Goal: Transaction & Acquisition: Book appointment/travel/reservation

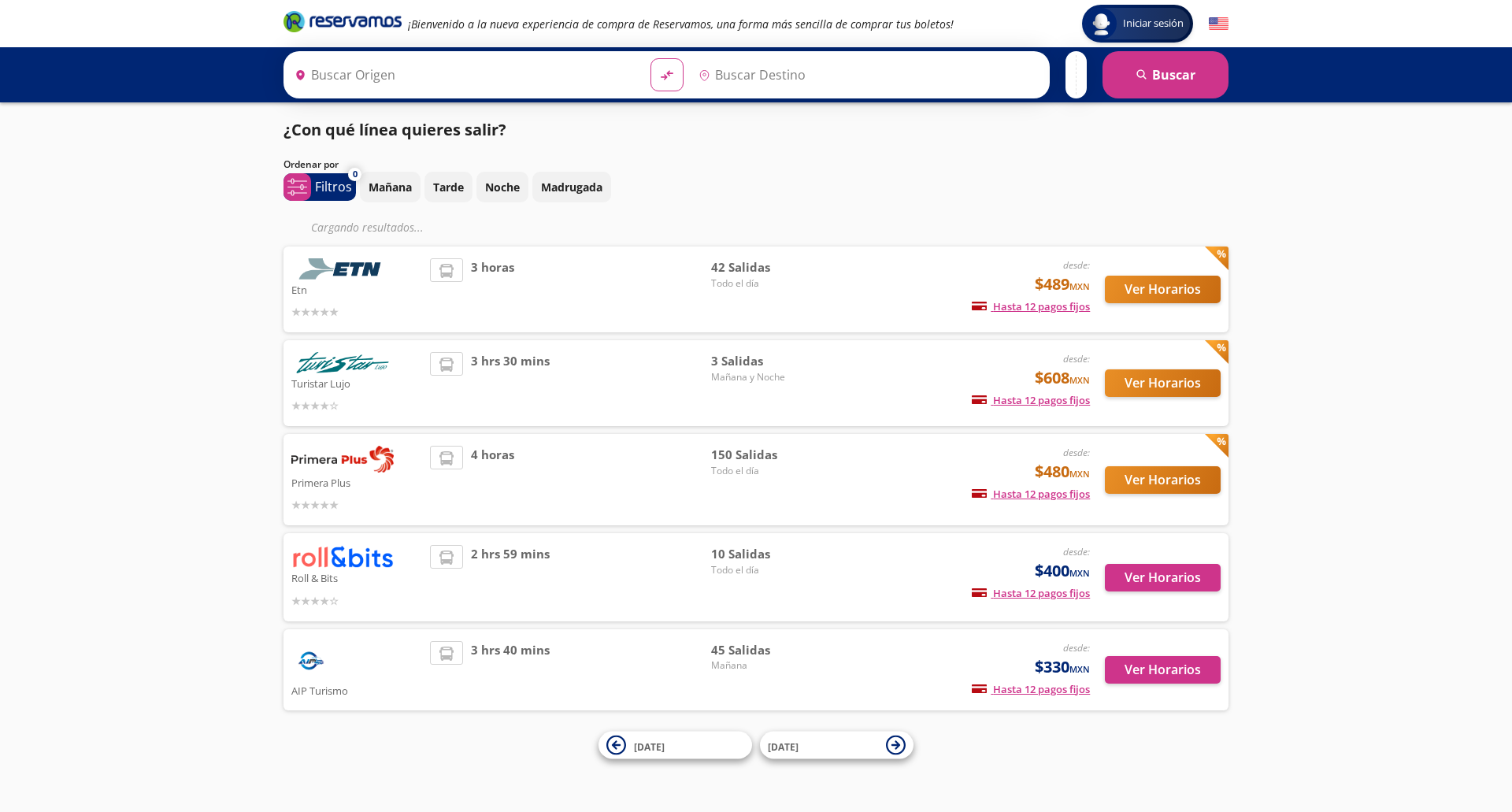
type input "[GEOGRAPHIC_DATA], [GEOGRAPHIC_DATA]"
type input "Santiago de Querétaro, [GEOGRAPHIC_DATA]"
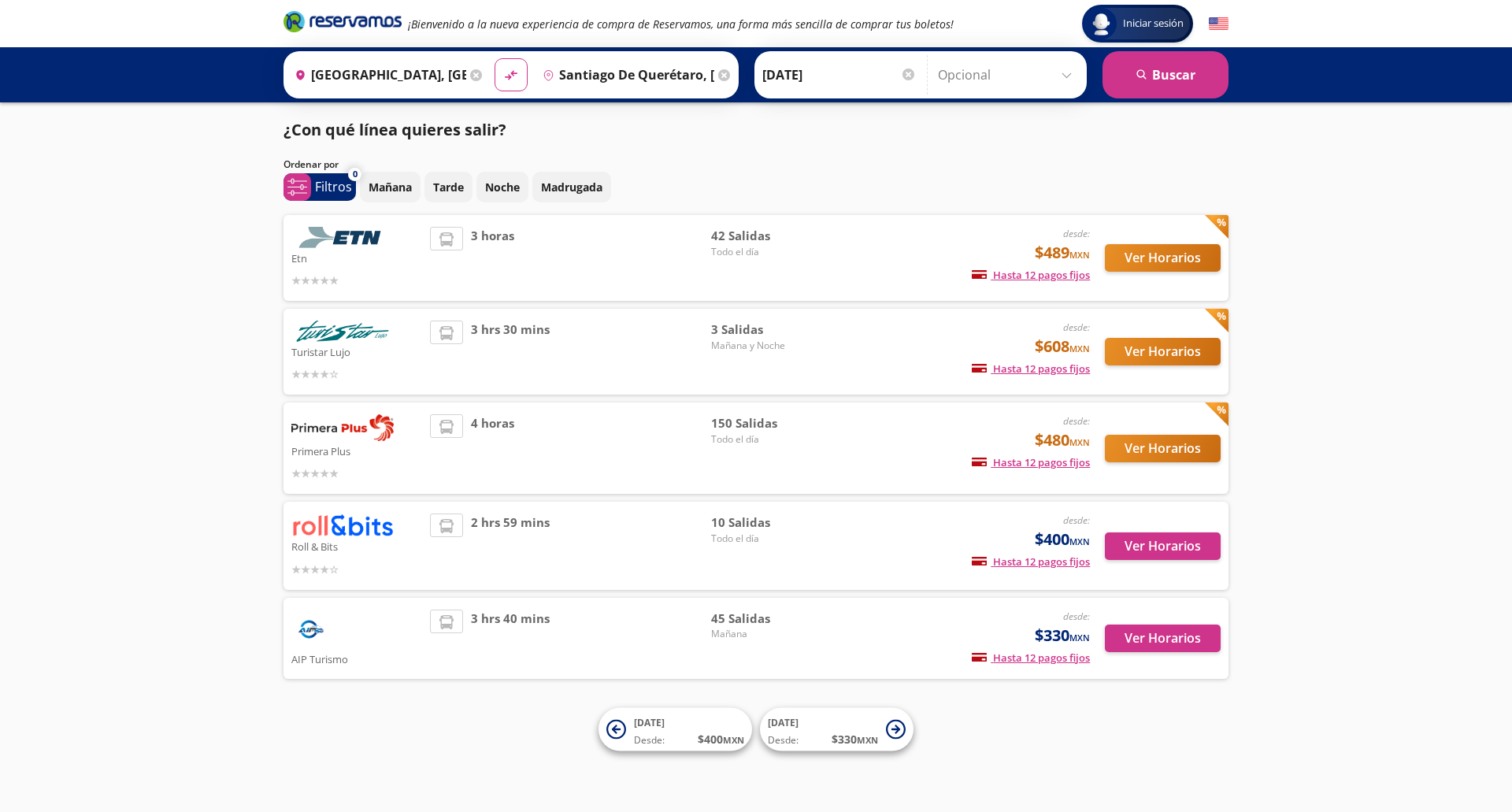
click at [718, 80] on icon at bounding box center [724, 75] width 12 height 12
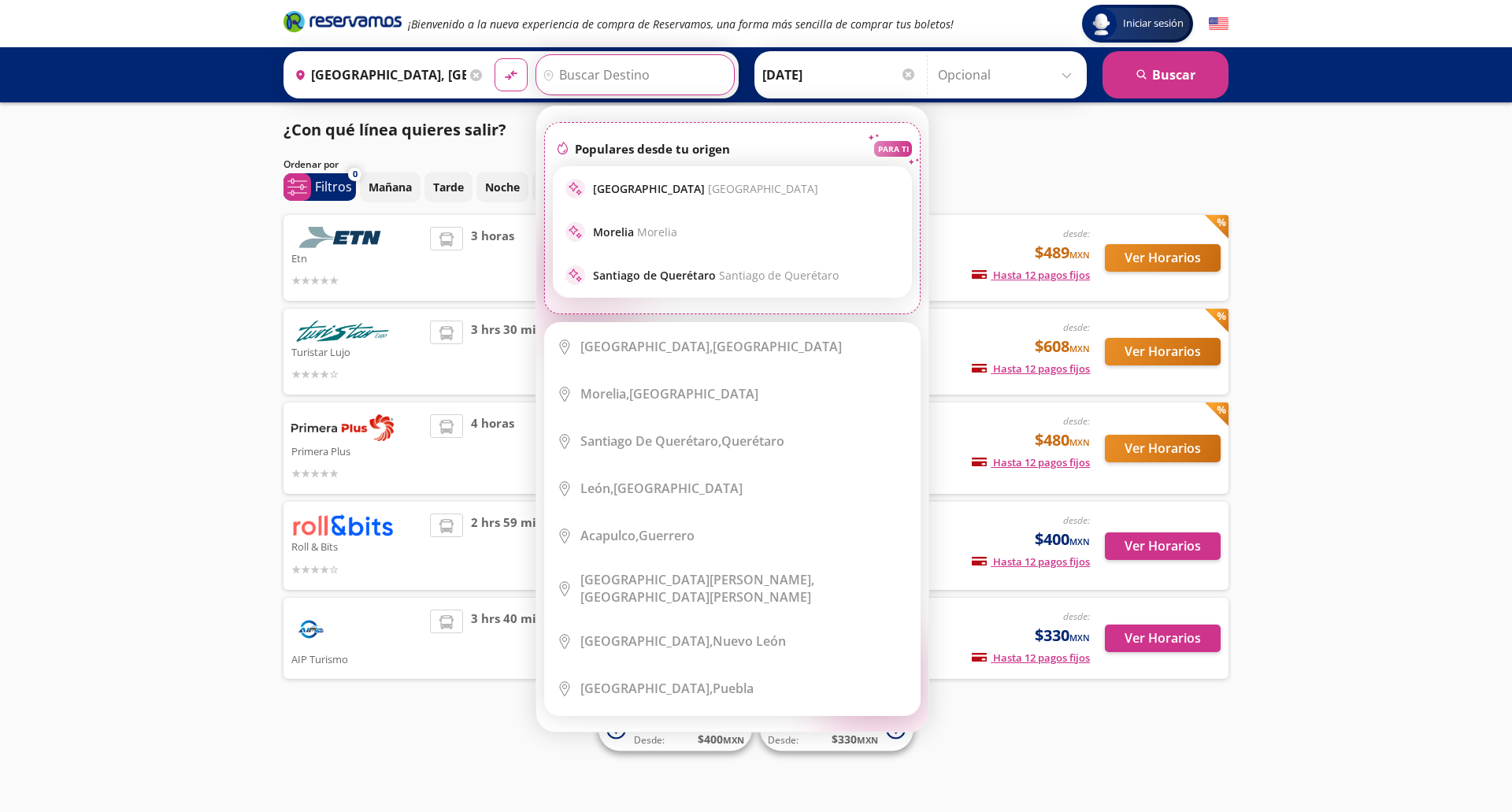
click at [624, 77] on input "Destino" at bounding box center [633, 75] width 194 height 40
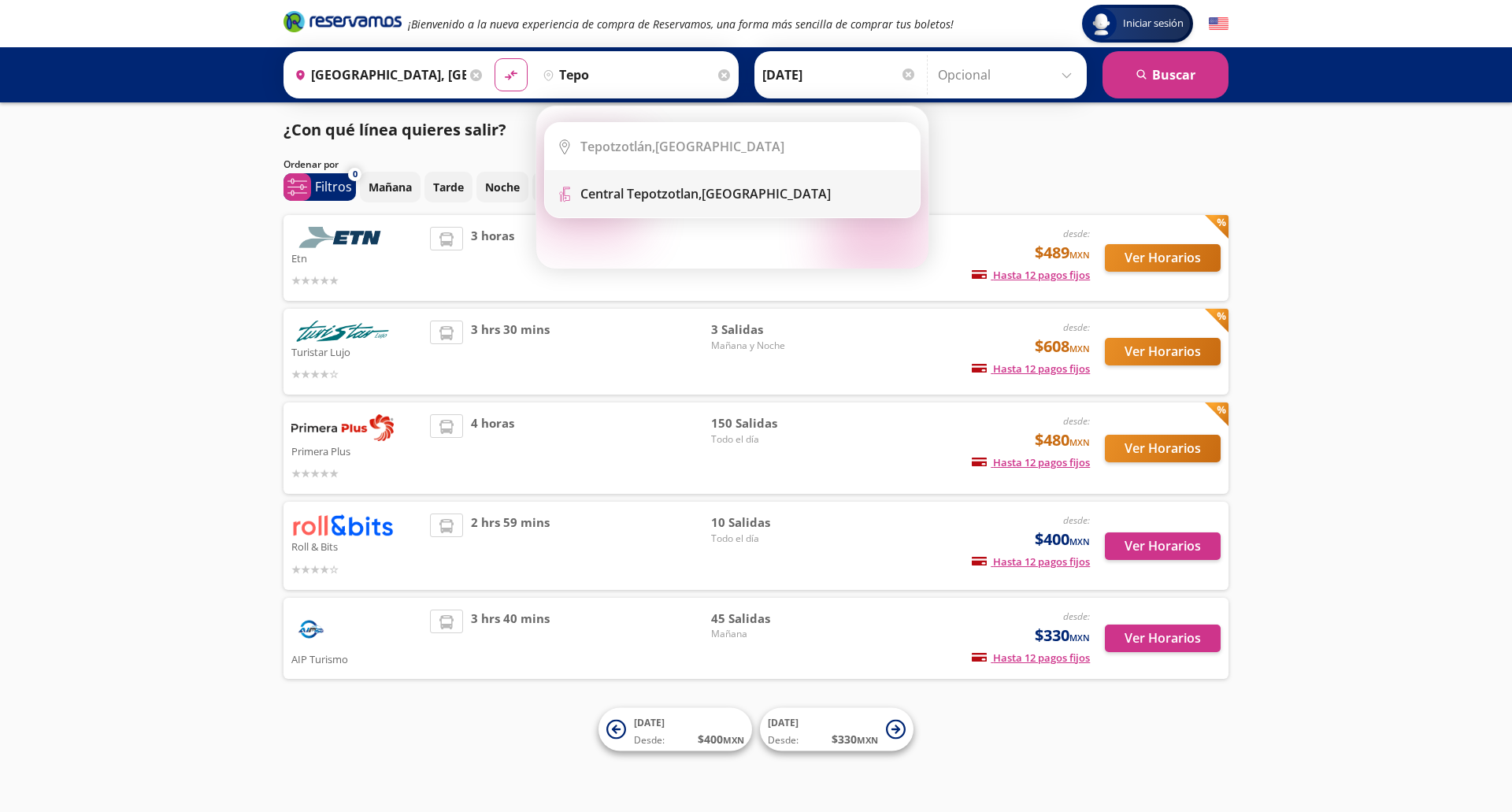
click at [646, 196] on b "Central Tepotzotlan," at bounding box center [640, 193] width 121 height 17
type input "Central Tepotzotlan, [GEOGRAPHIC_DATA]"
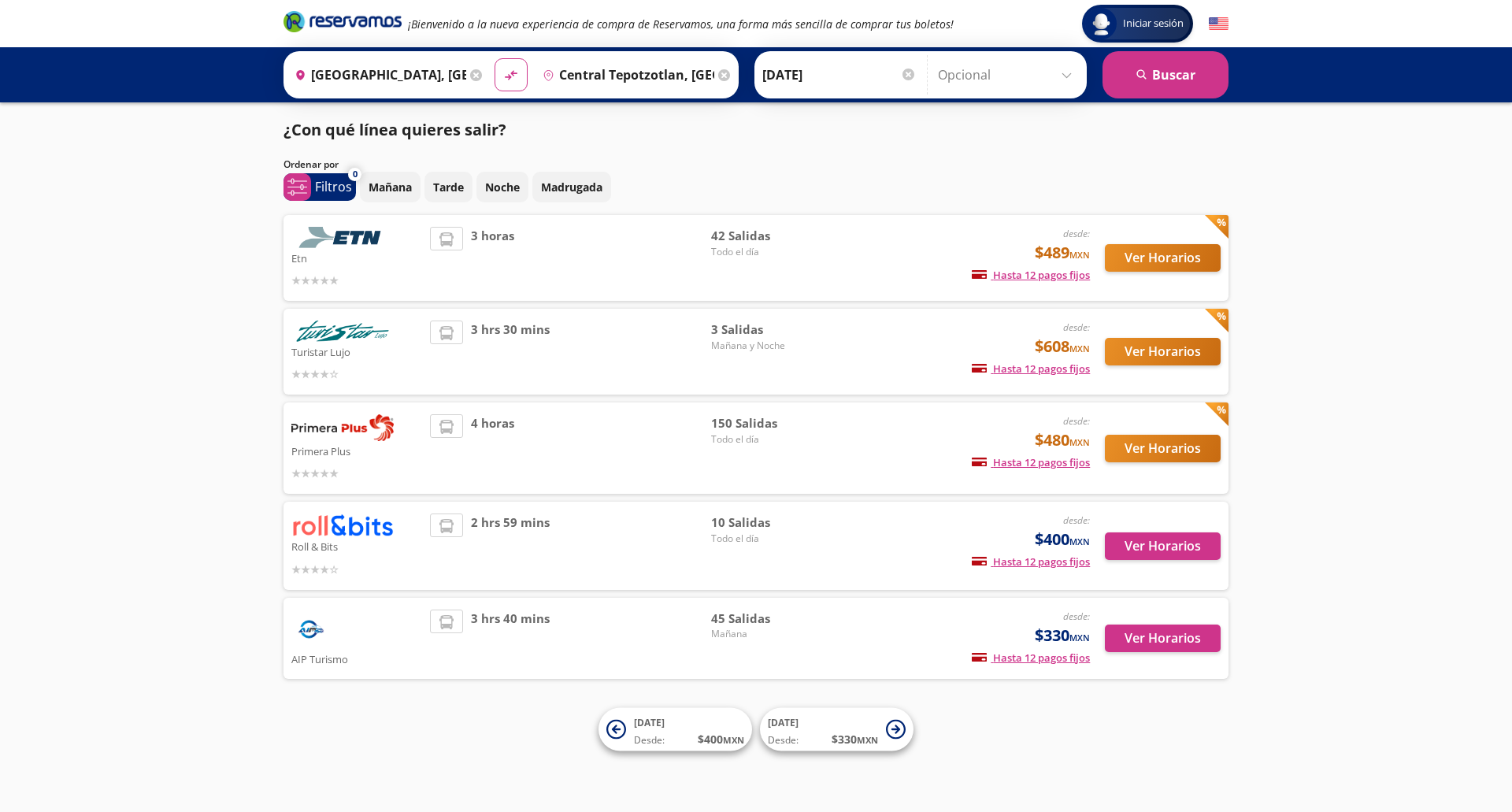
click at [473, 76] on icon at bounding box center [476, 75] width 12 height 12
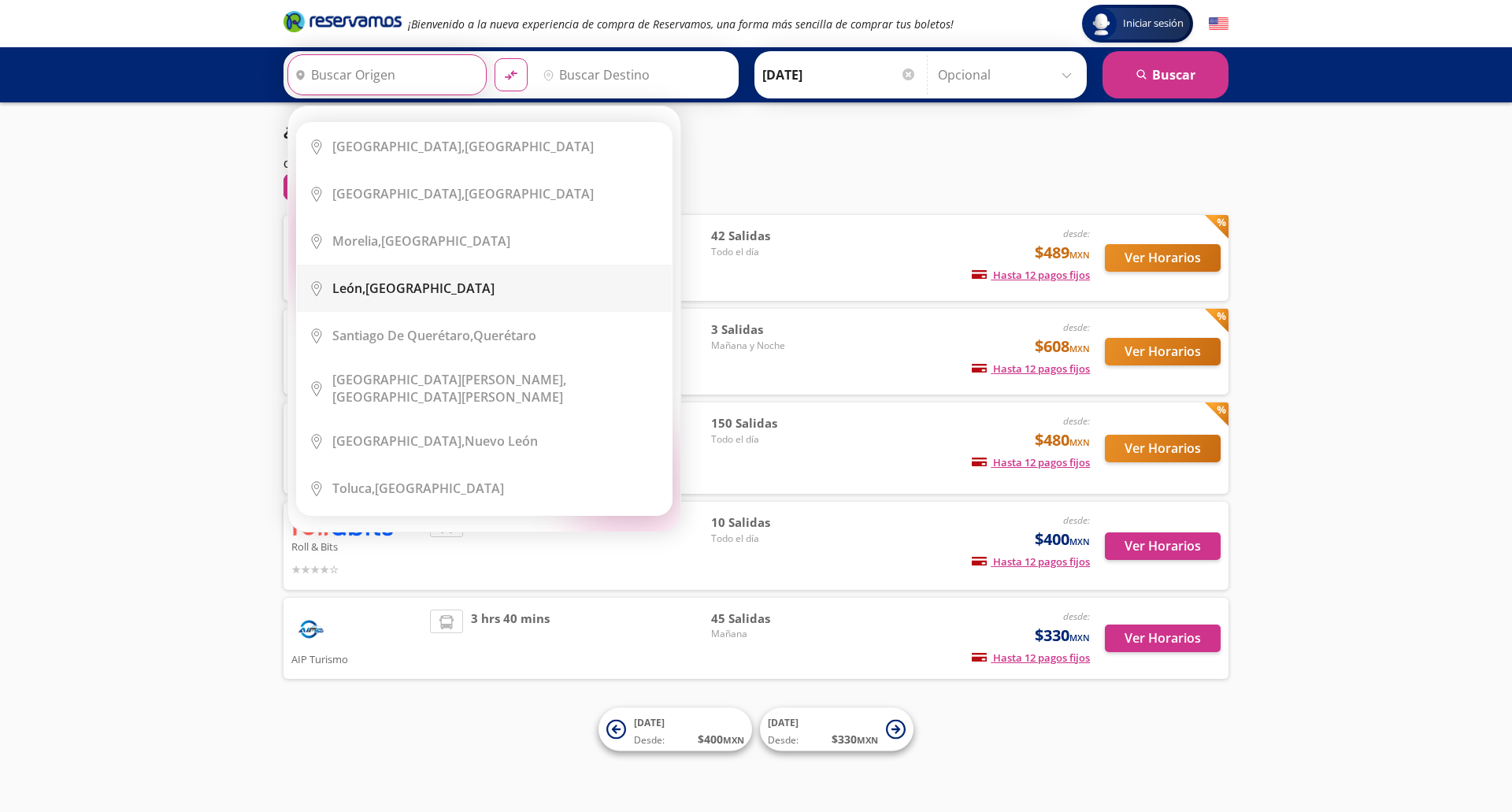
click at [400, 284] on div "[GEOGRAPHIC_DATA], [GEOGRAPHIC_DATA]" at bounding box center [413, 288] width 163 height 17
type input "[GEOGRAPHIC_DATA], [GEOGRAPHIC_DATA]"
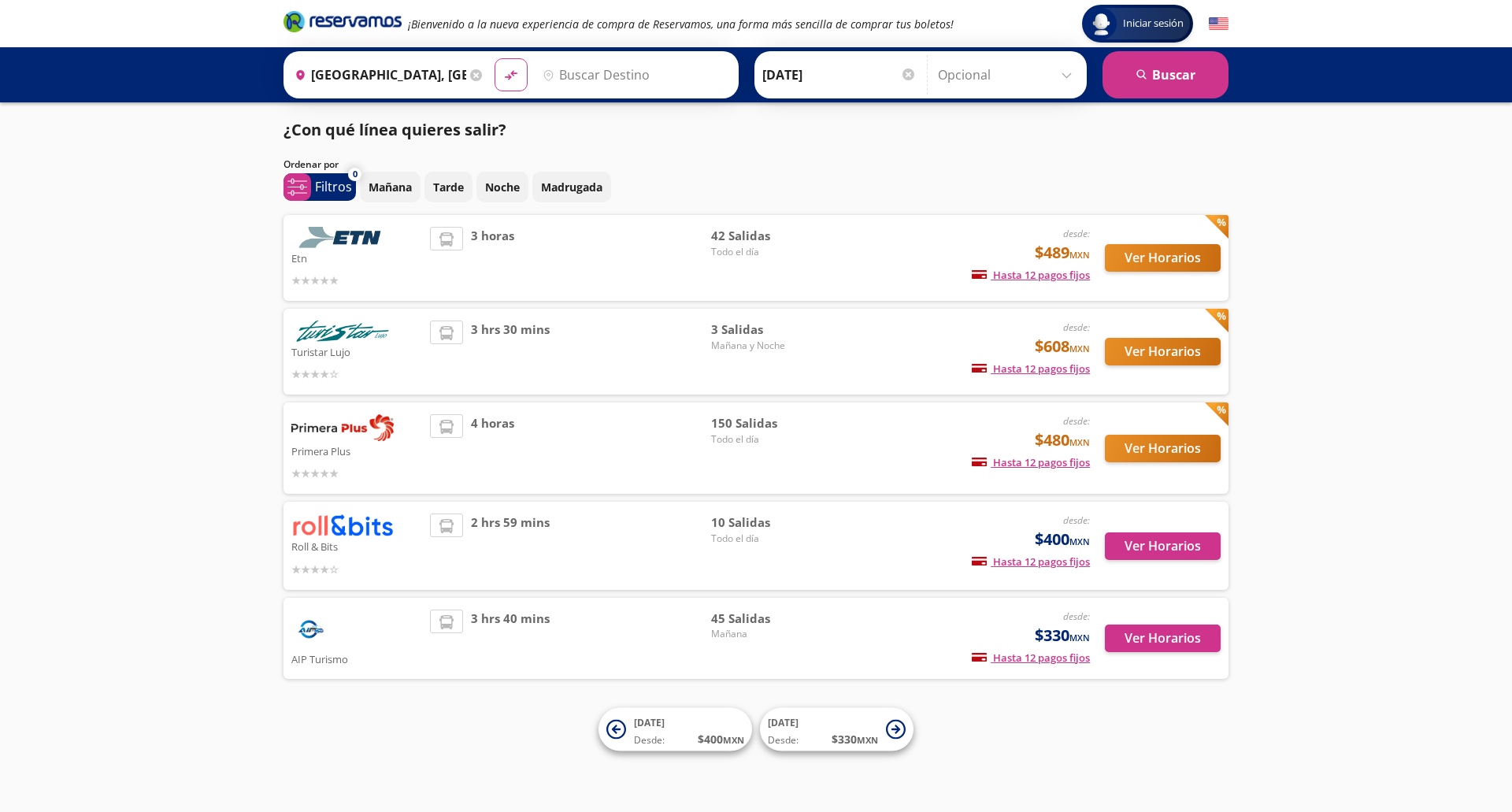
click at [647, 79] on input "Destino" at bounding box center [633, 75] width 194 height 40
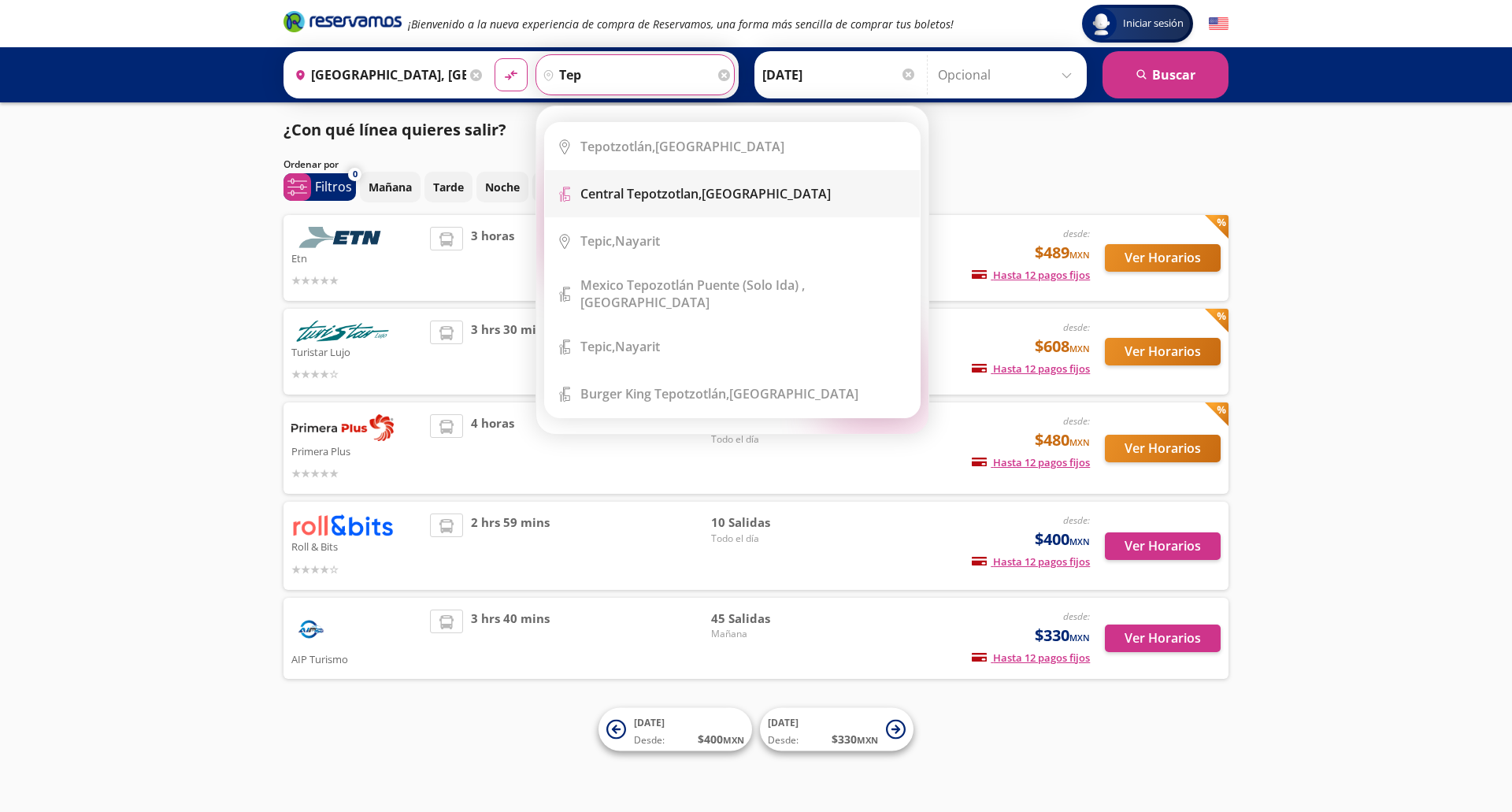
click at [649, 194] on b "Central Tepotzotlan," at bounding box center [640, 193] width 121 height 17
type input "Central Tepotzotlan, [GEOGRAPHIC_DATA]"
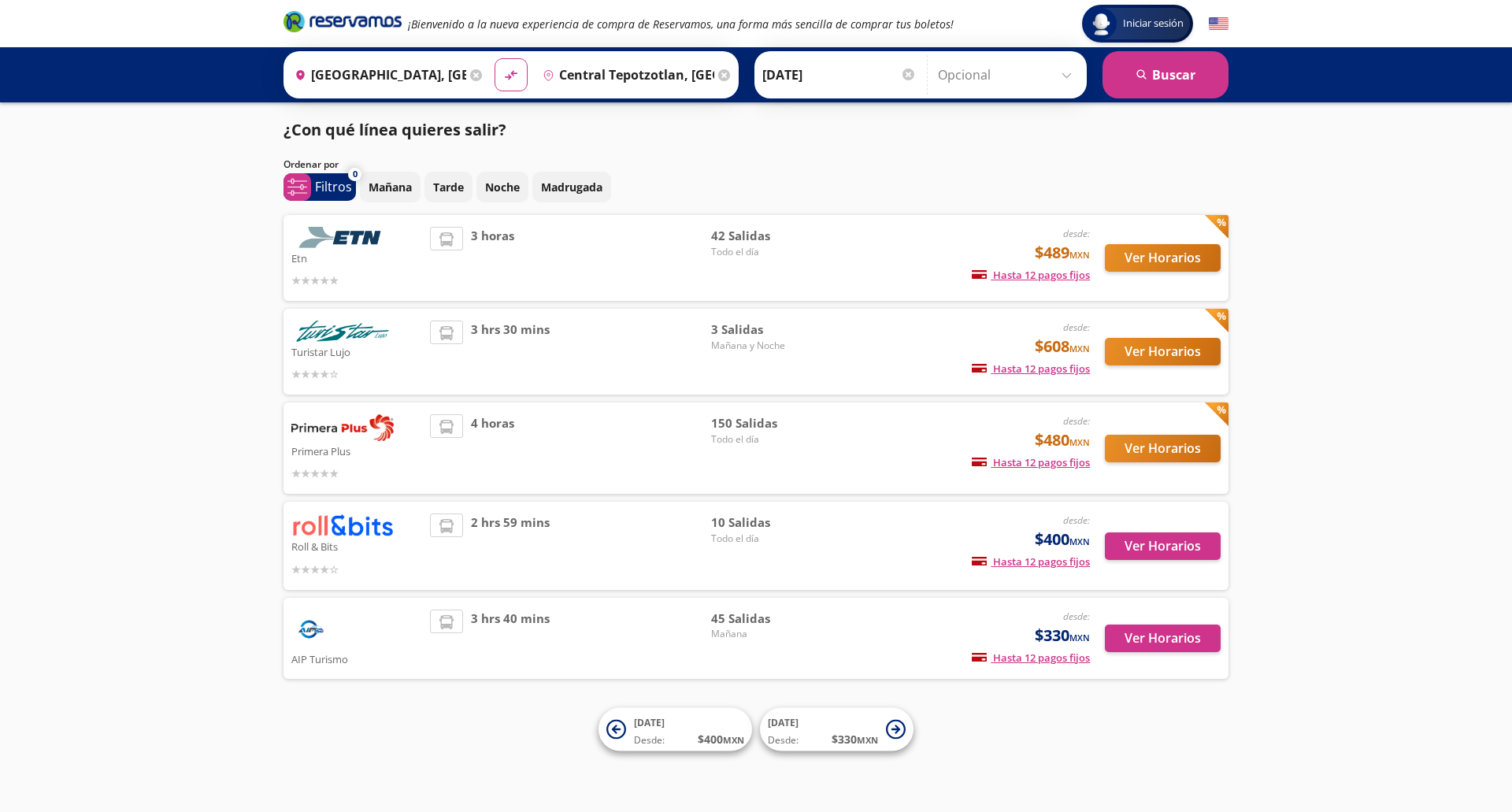
click at [820, 67] on input "[DATE]" at bounding box center [839, 75] width 154 height 40
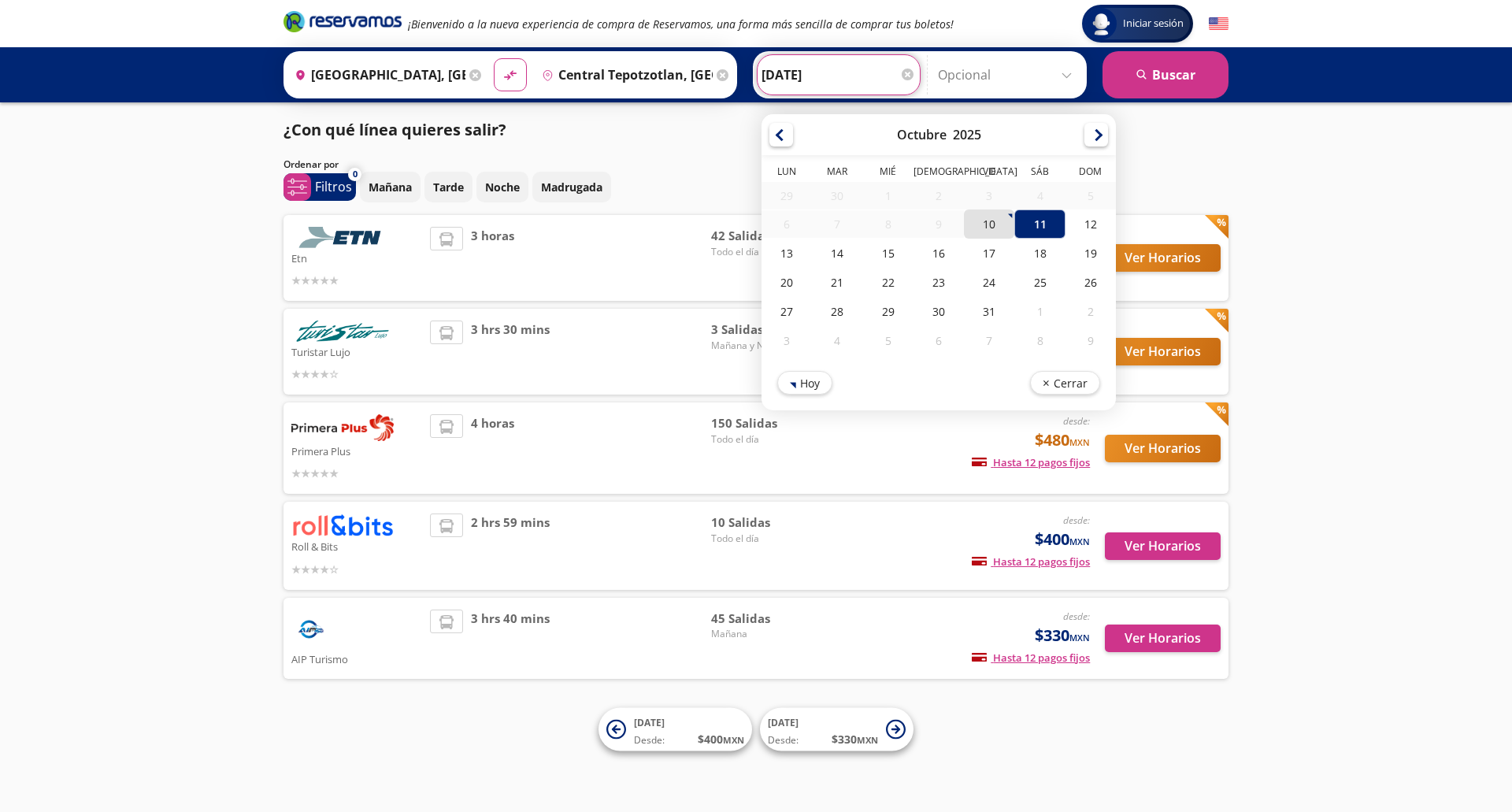
click at [984, 220] on div "10" at bounding box center [988, 224] width 50 height 29
type input "[DATE]"
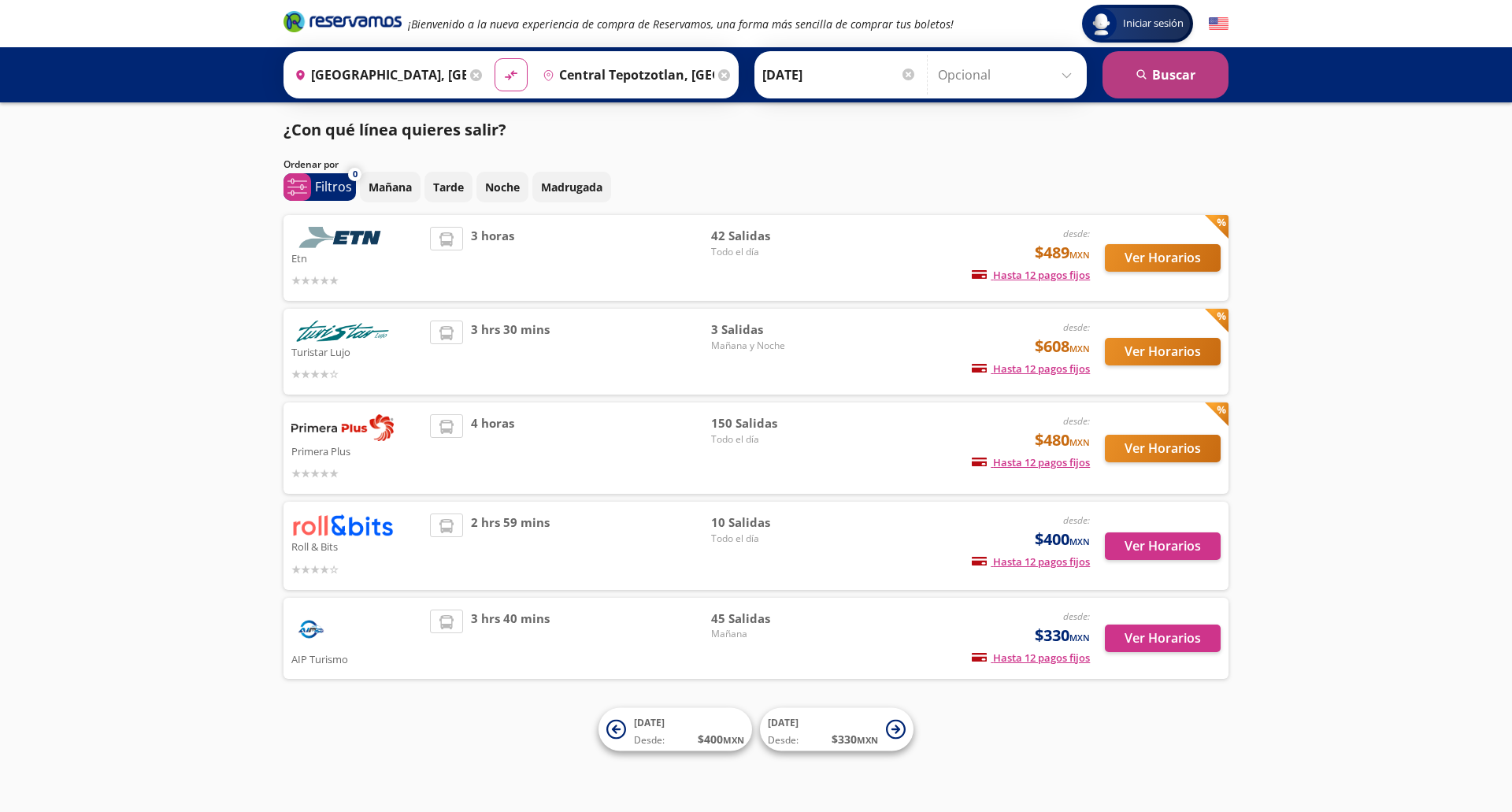
click at [1152, 79] on button "search [GEOGRAPHIC_DATA]" at bounding box center [1165, 74] width 126 height 47
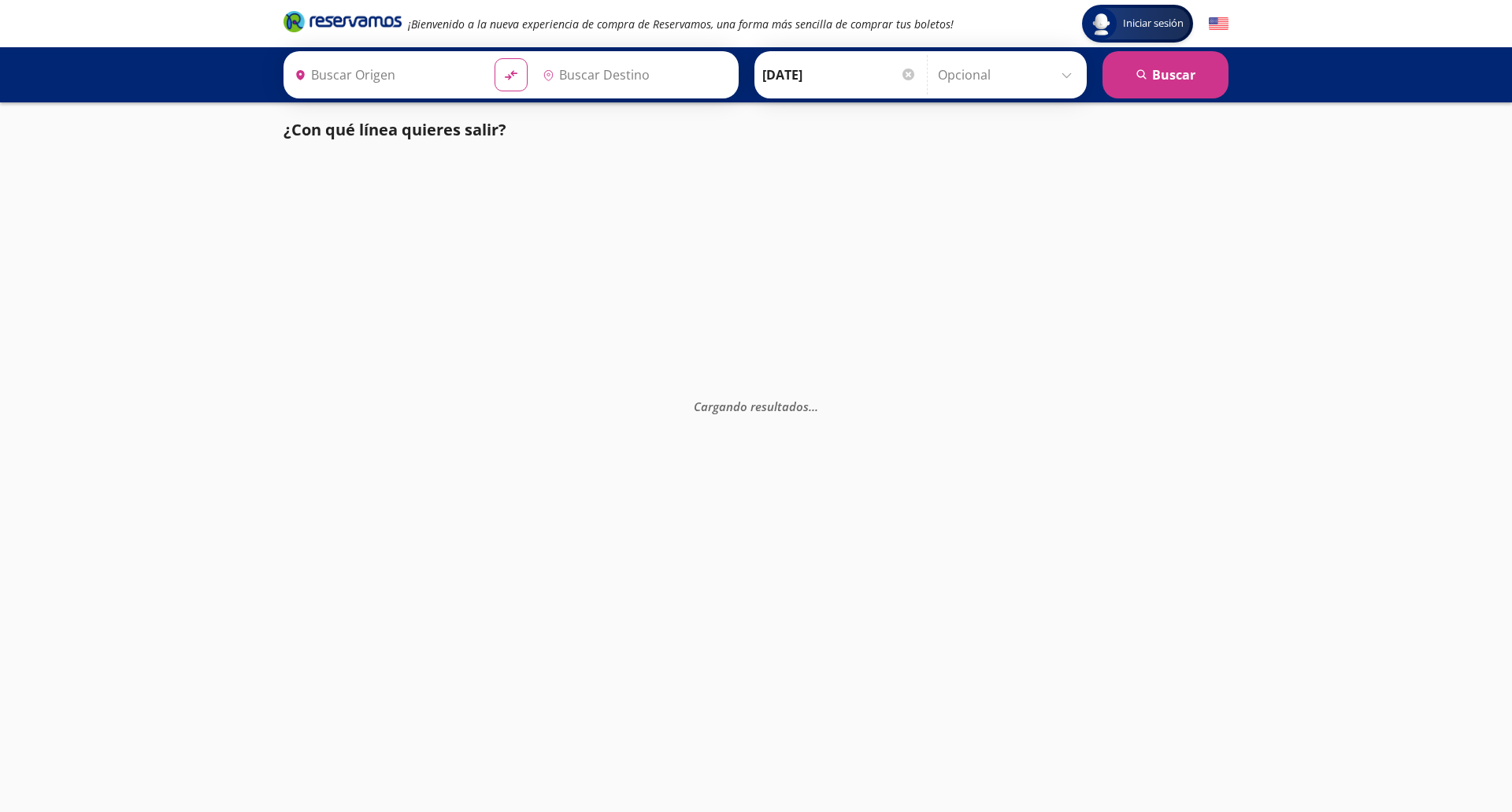
type input "Central Tepotzotlan, [GEOGRAPHIC_DATA]"
type input "[GEOGRAPHIC_DATA], [GEOGRAPHIC_DATA]"
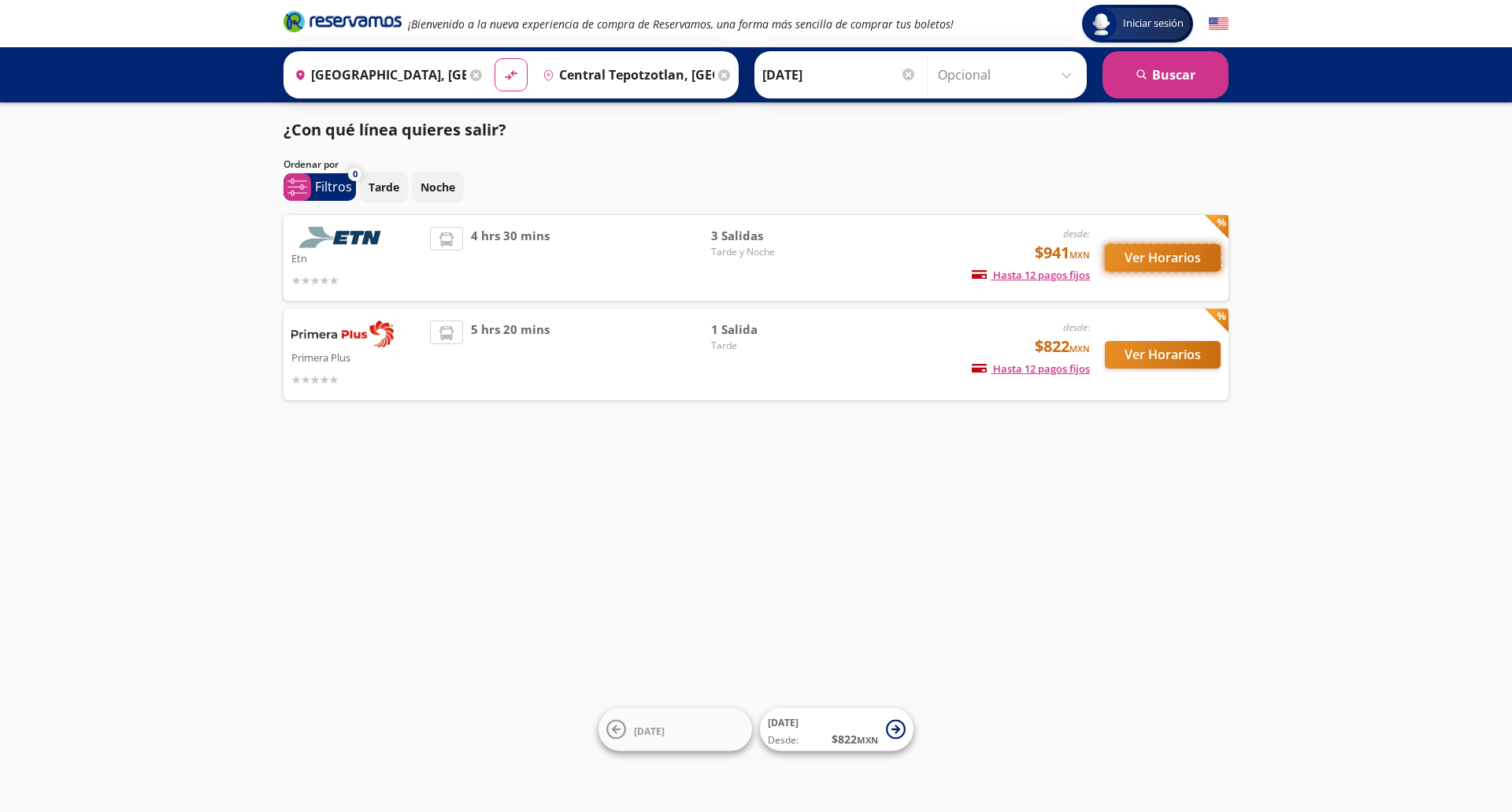
click at [1191, 250] on button "Ver Horarios" at bounding box center [1162, 257] width 115 height 27
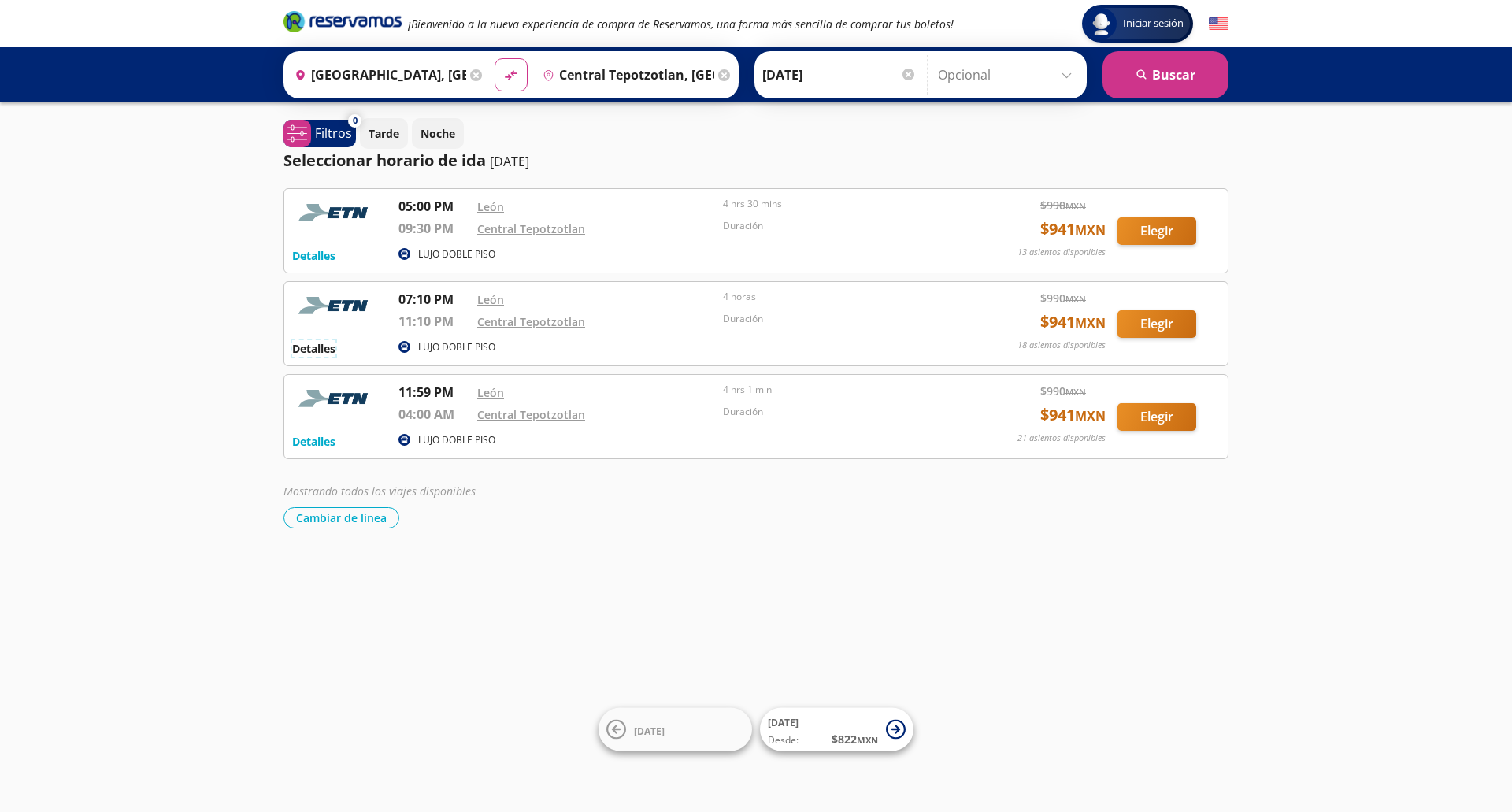
click at [318, 344] on button "Detalles" at bounding box center [313, 348] width 43 height 17
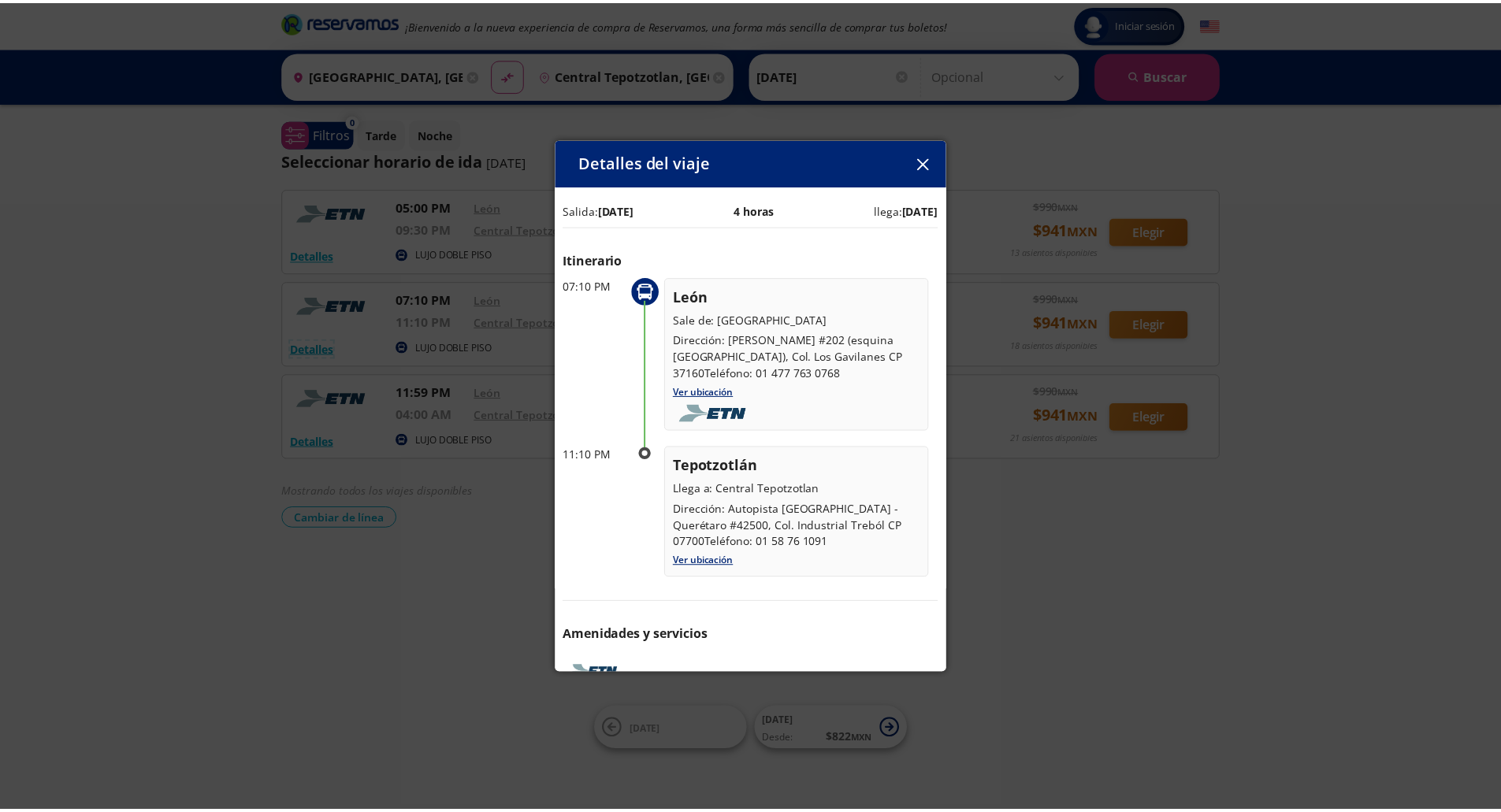
scroll to position [51, 0]
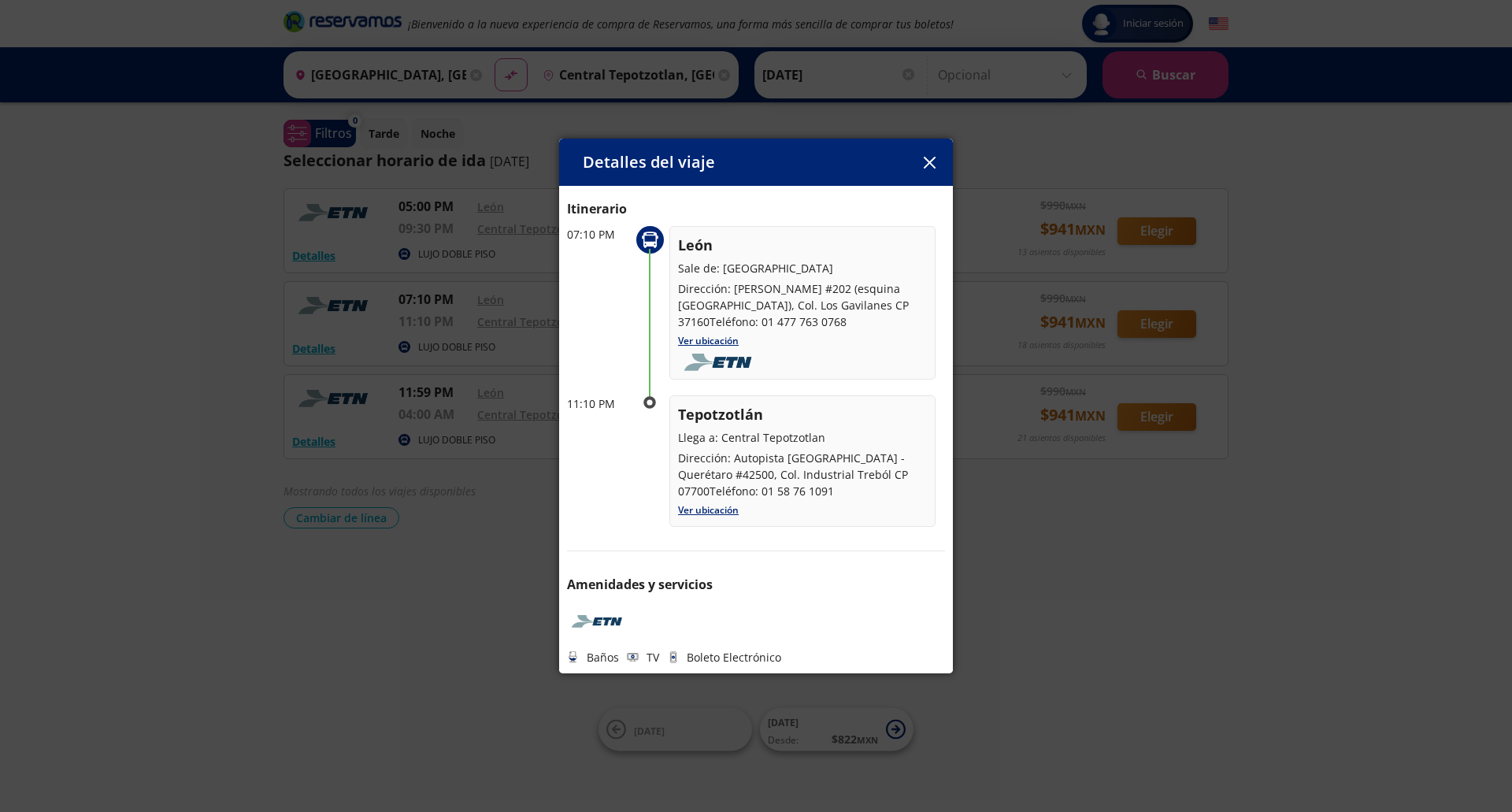
click at [926, 162] on icon "button" at bounding box center [930, 163] width 12 height 12
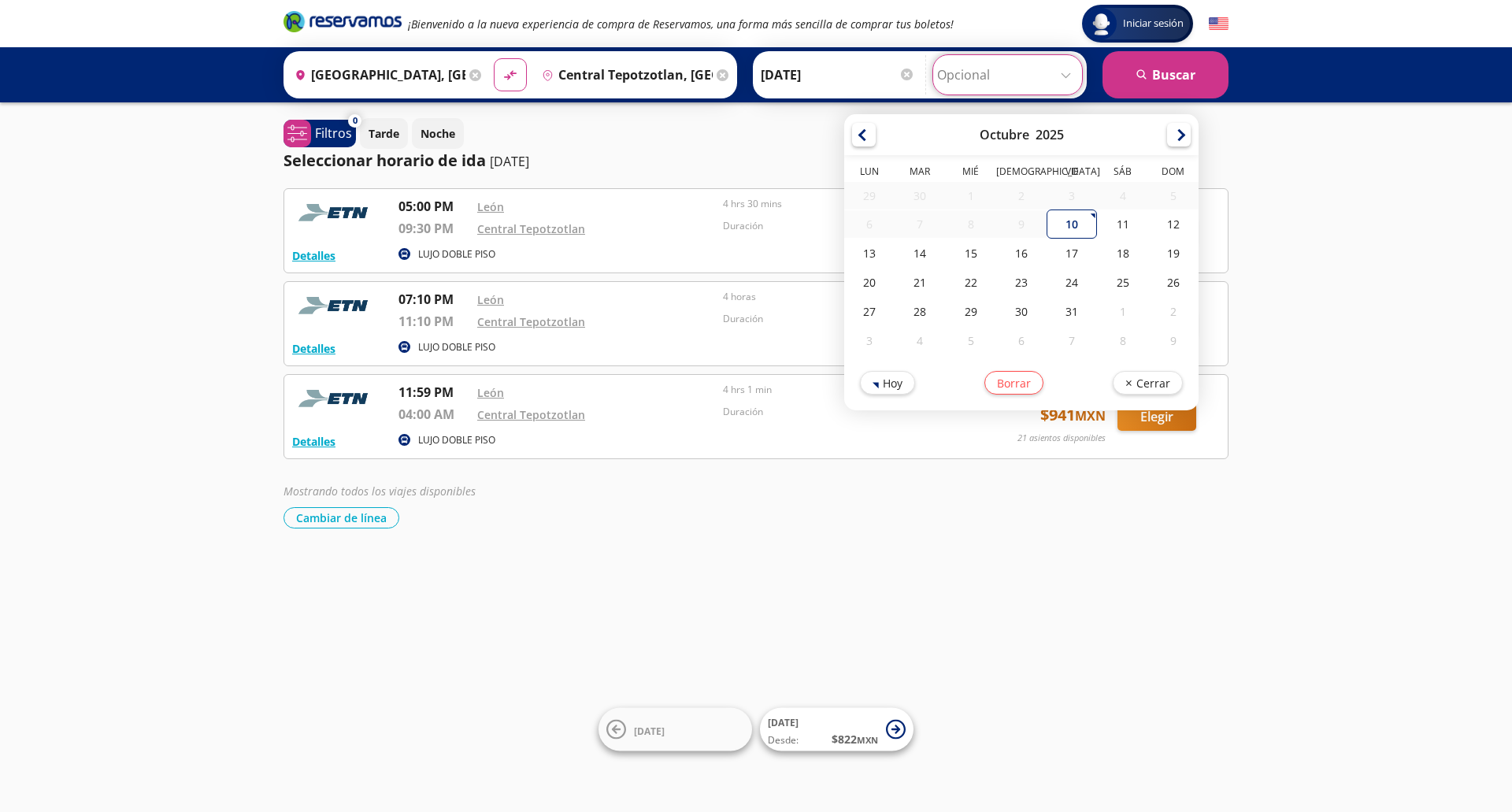
click at [1065, 70] on input "Opcional" at bounding box center [1007, 75] width 141 height 40
click at [1414, 289] on div "Iniciar sesión Iniciar sesión ¡Bienvenido a la nueva experiencia de compra de R…" at bounding box center [756, 406] width 1512 height 812
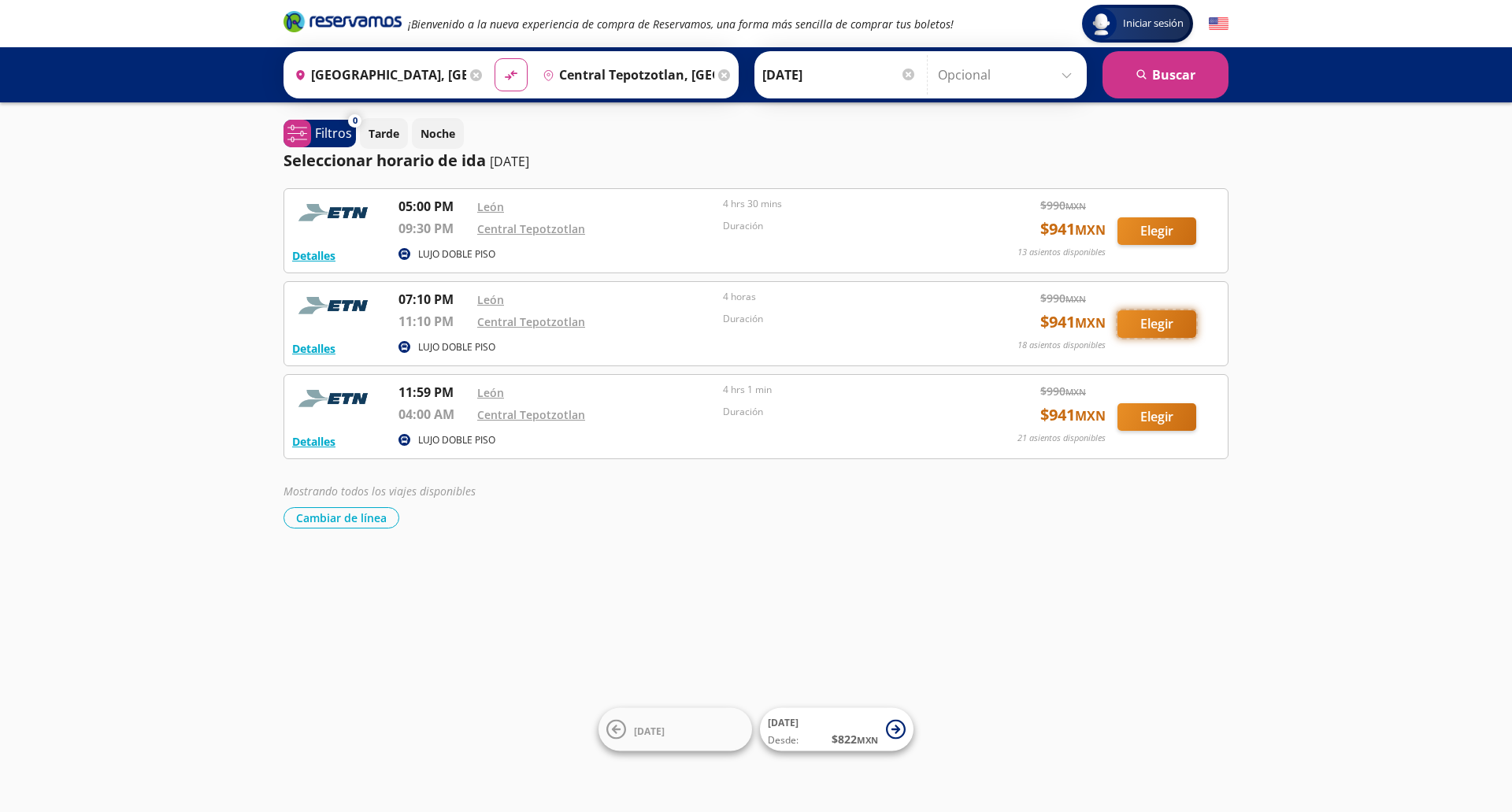
click at [1152, 326] on button "Elegir" at bounding box center [1156, 323] width 78 height 27
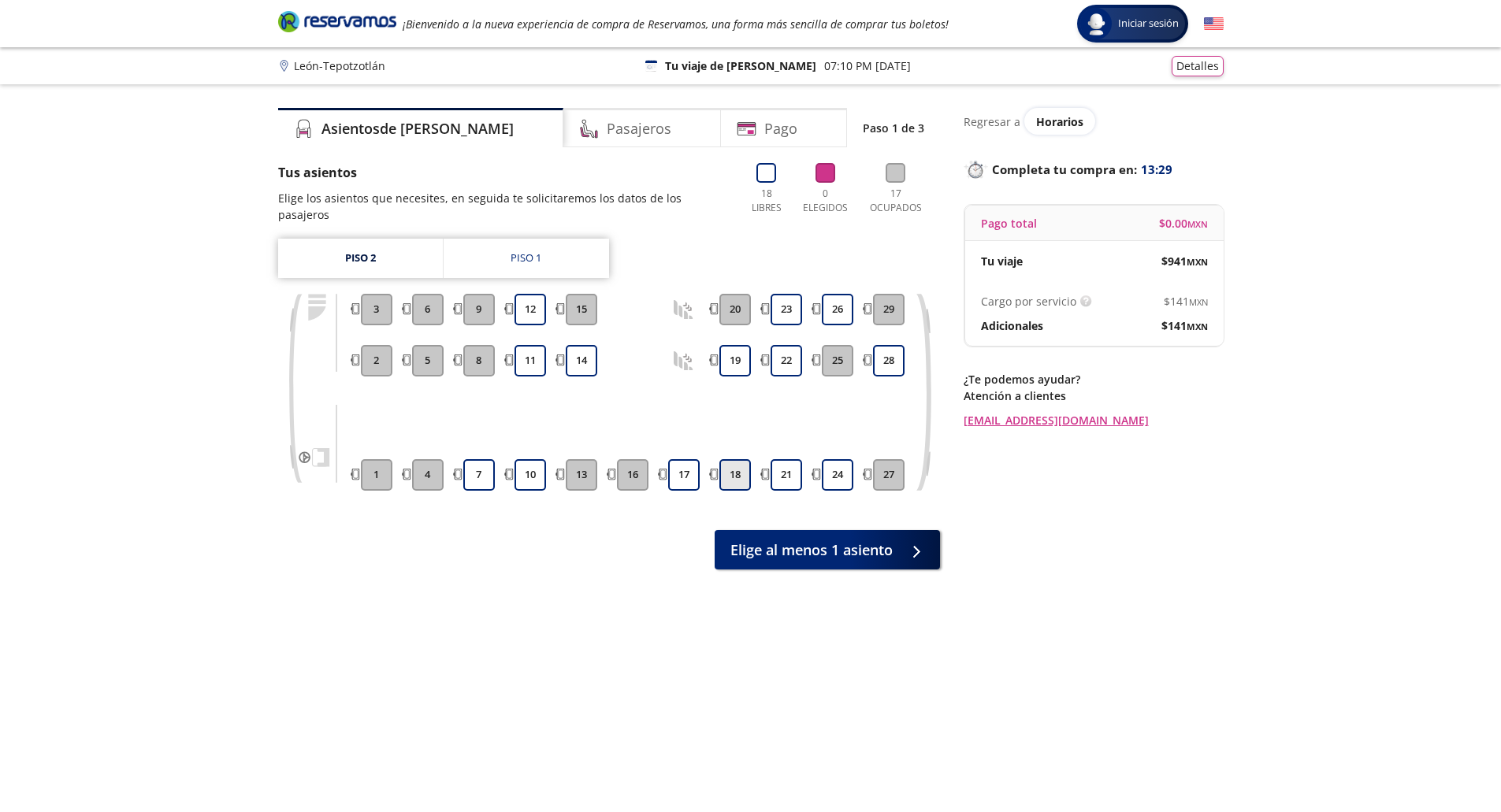
click at [737, 459] on button "18" at bounding box center [735, 474] width 31 height 31
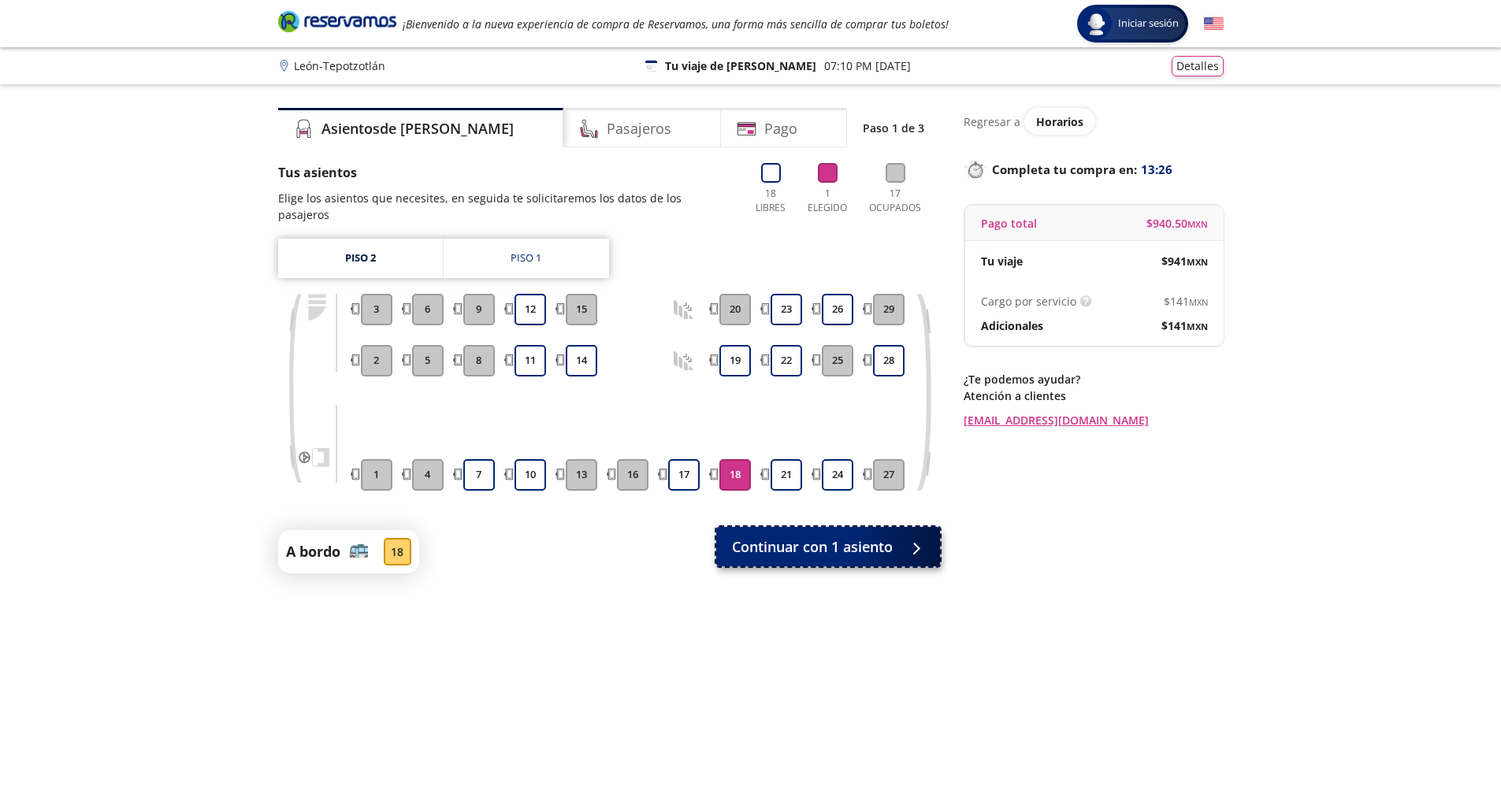
click at [867, 536] on span "Continuar con 1 asiento" at bounding box center [812, 547] width 161 height 21
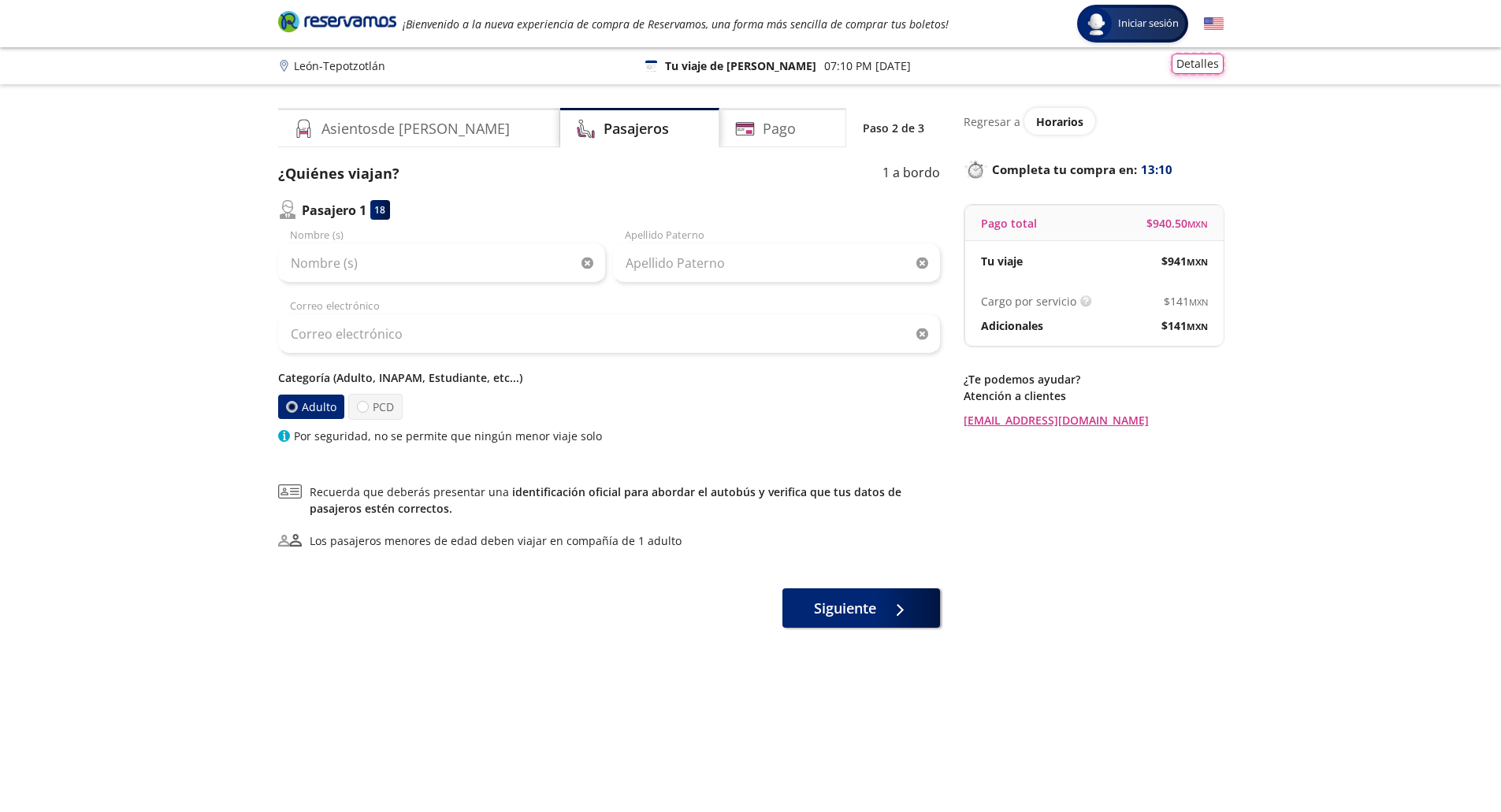
click at [1204, 66] on button "Detalles" at bounding box center [1197, 64] width 52 height 21
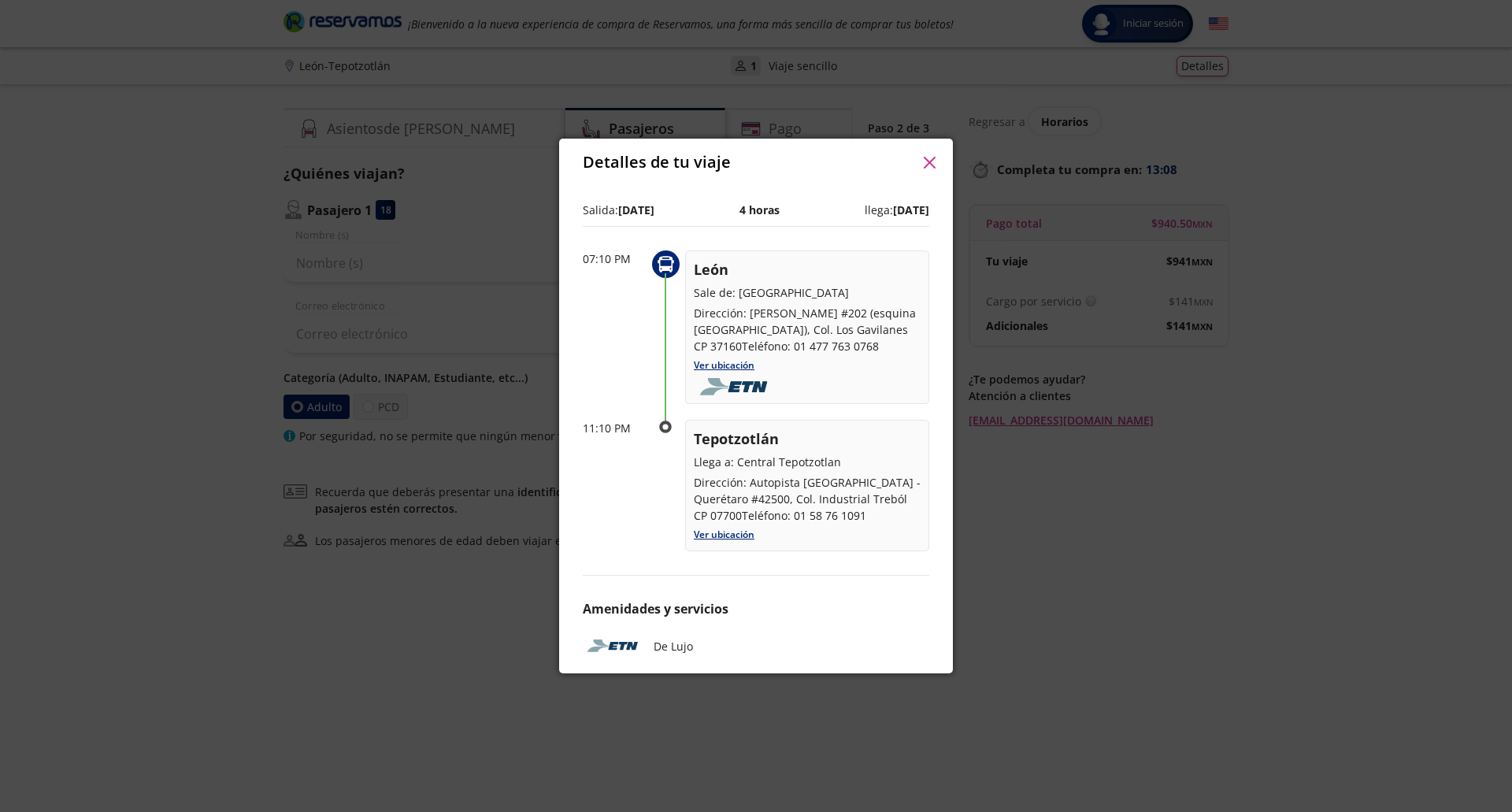
click at [930, 157] on icon "button" at bounding box center [930, 163] width 12 height 12
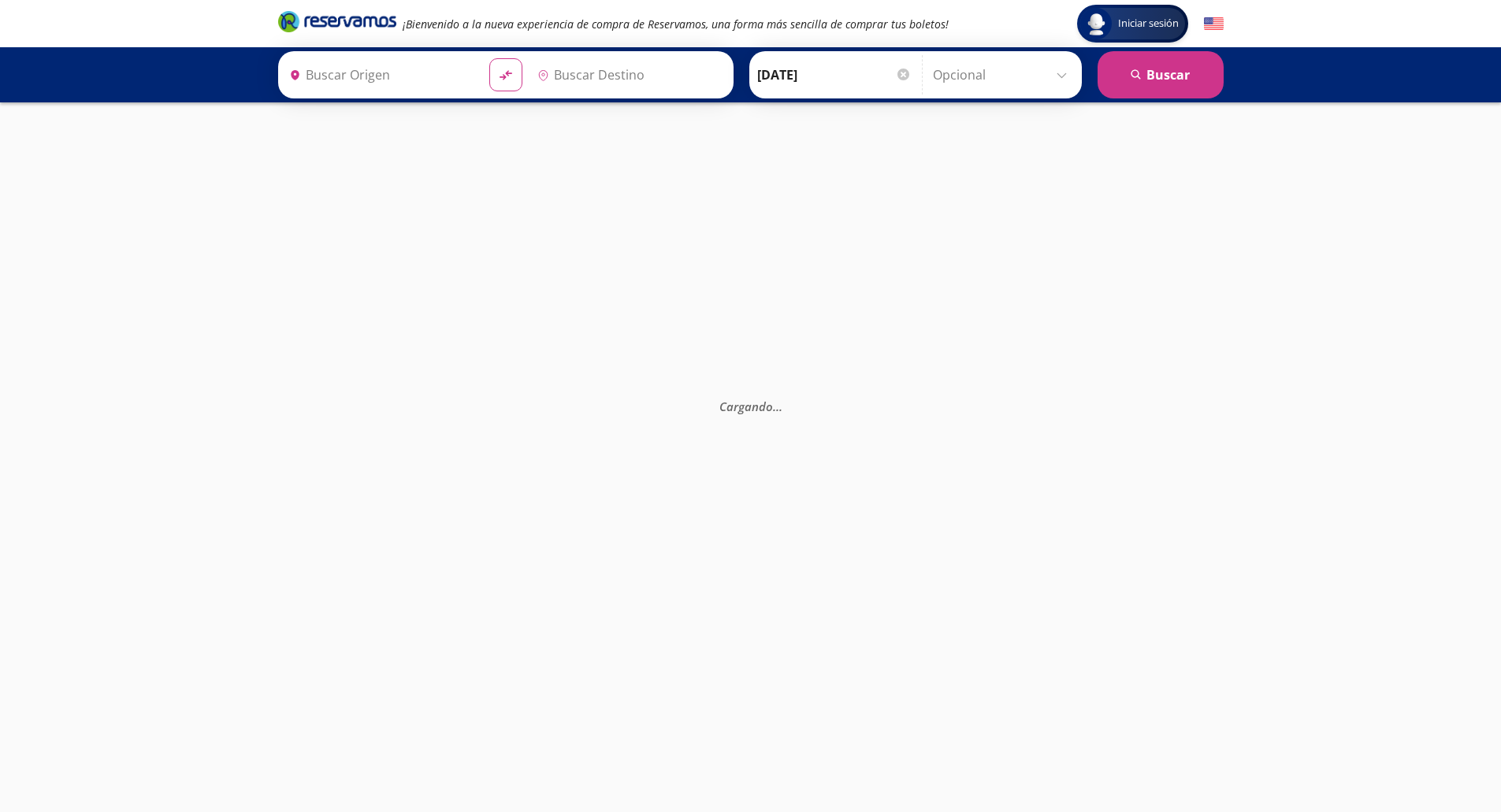
type input "[GEOGRAPHIC_DATA], [GEOGRAPHIC_DATA]"
type input "Central Tepotzotlan, [GEOGRAPHIC_DATA]"
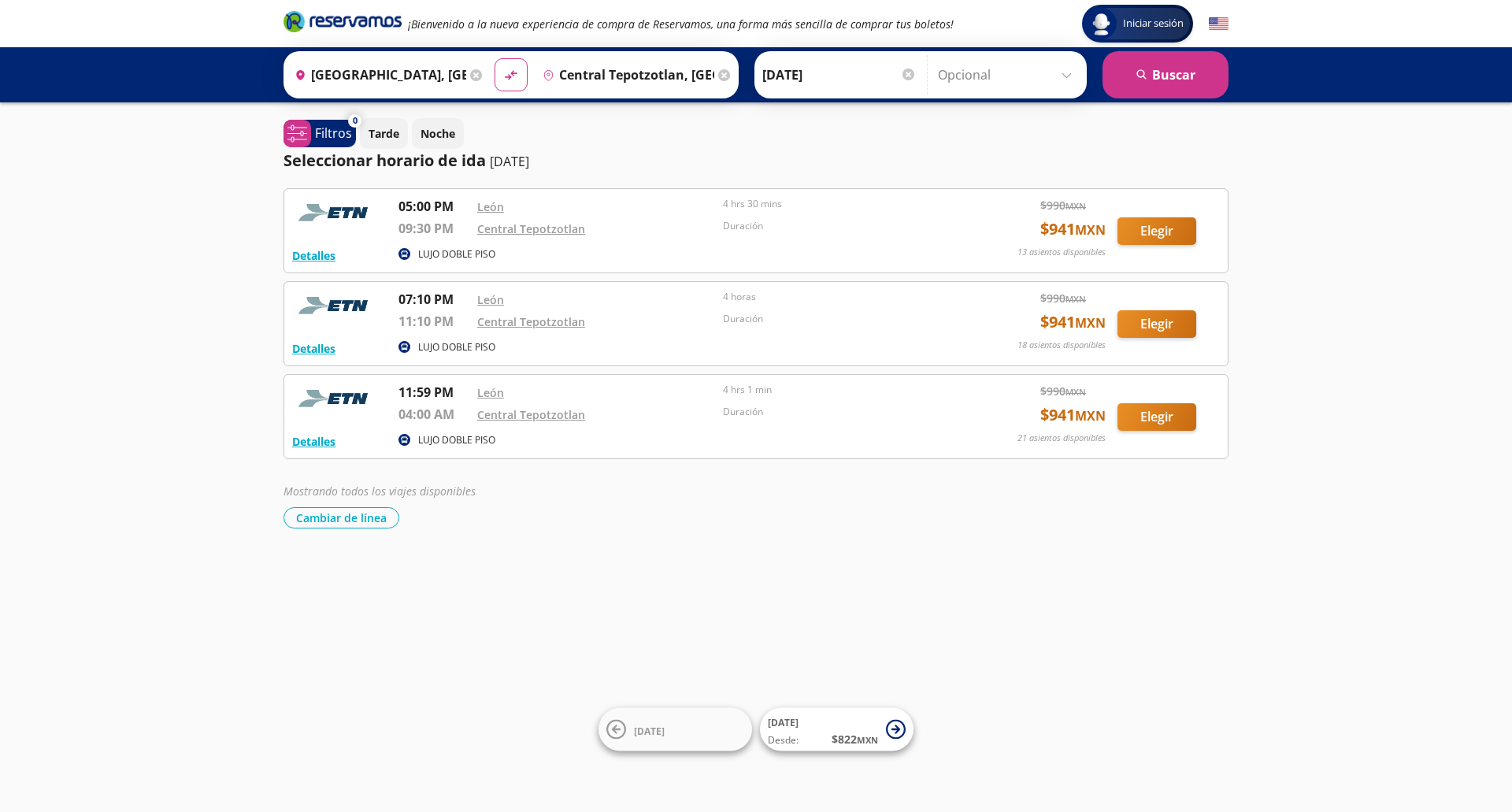
click at [912, 76] on div "[PERSON_NAME] [DATE] Elige tu fecha de ida [DATE] Lun Mar Mié Jue Vie Sáb Dom 2…" at bounding box center [839, 75] width 163 height 40
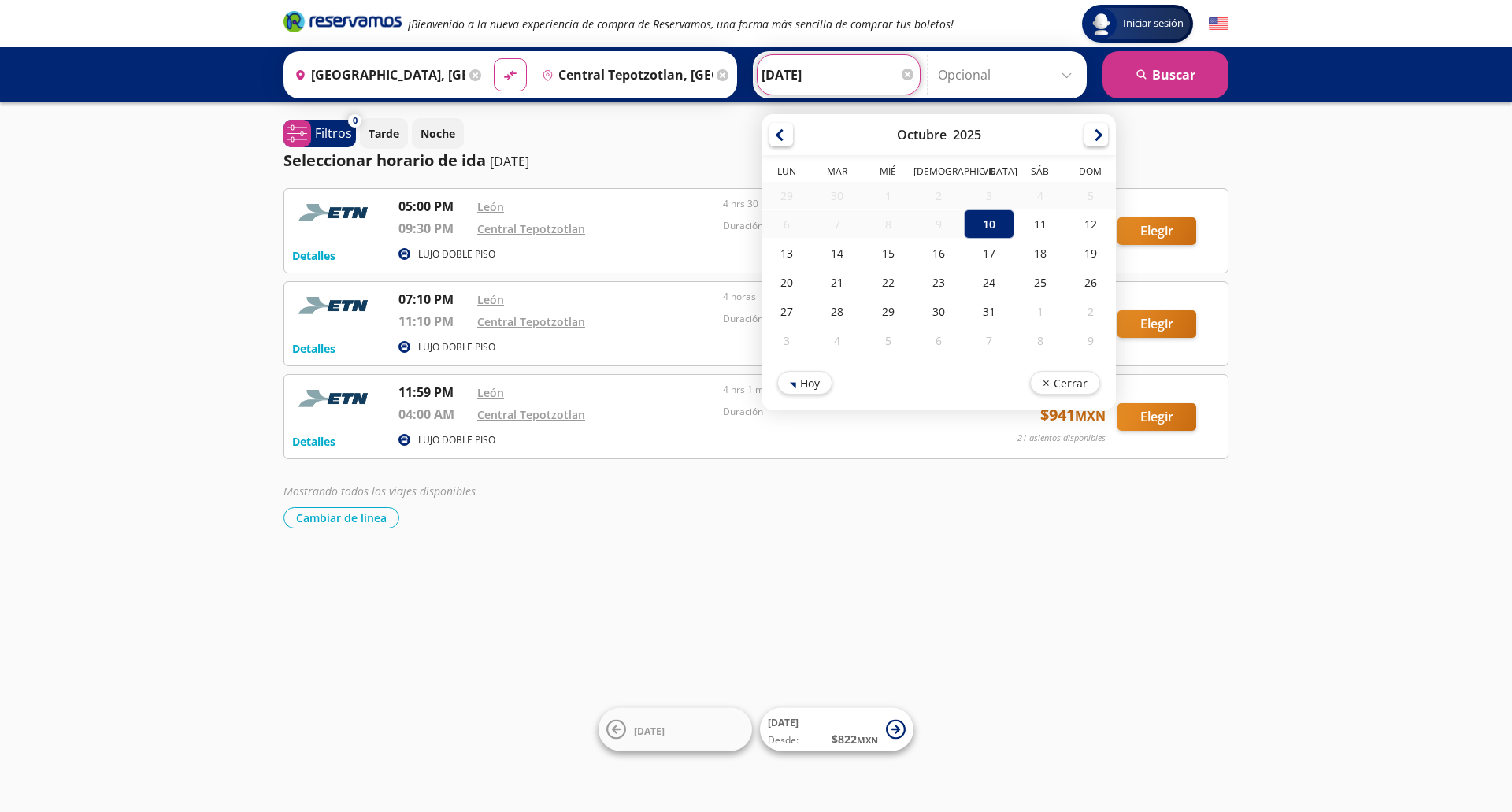
click at [912, 76] on div "[PERSON_NAME] [DATE] Elige tu fecha de ida [DATE] Lun Mar Mié Jue Vie Sáb Dom 2…" at bounding box center [838, 75] width 164 height 41
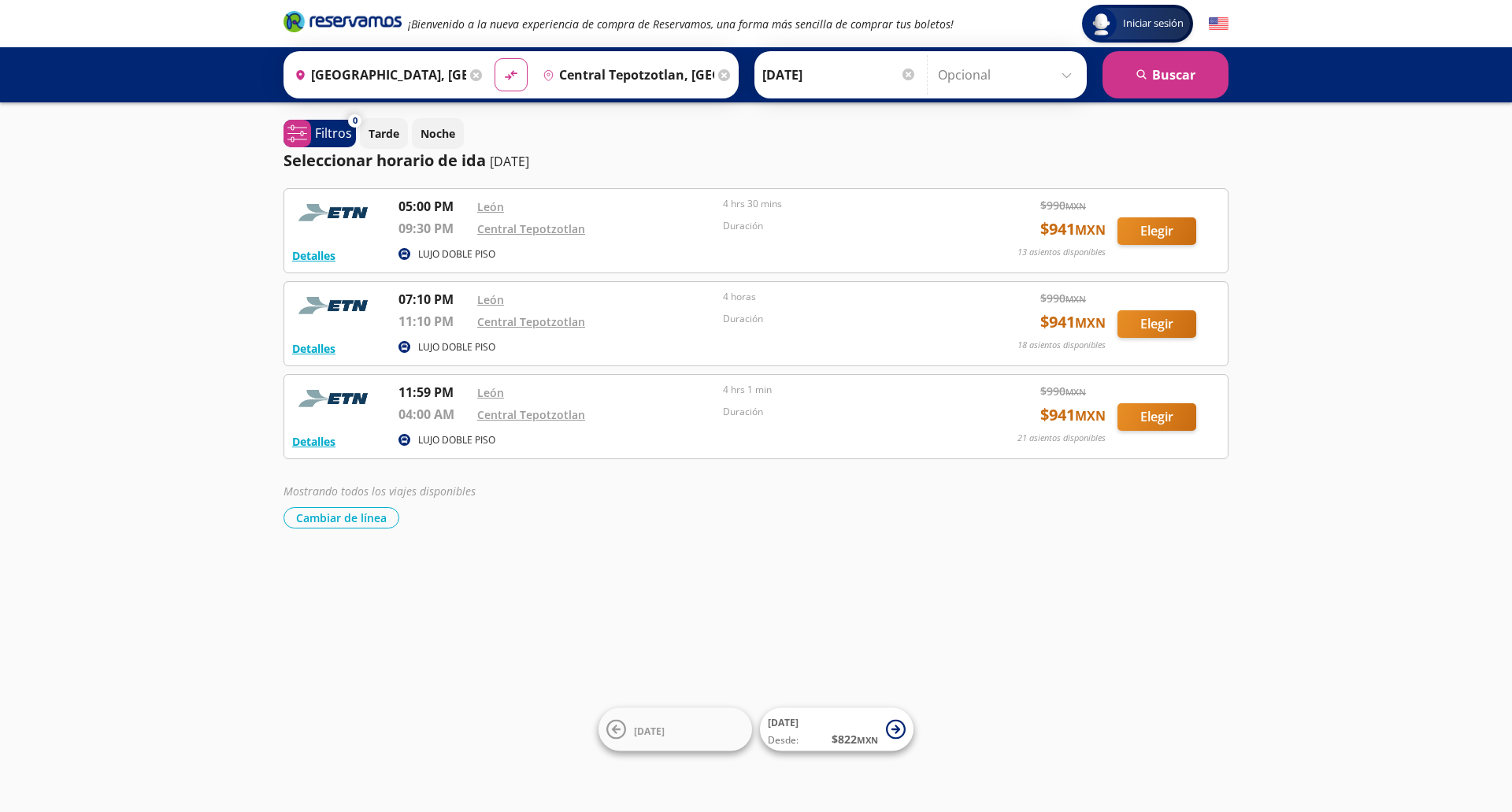
click at [1068, 75] on input "Opcional" at bounding box center [1008, 75] width 141 height 40
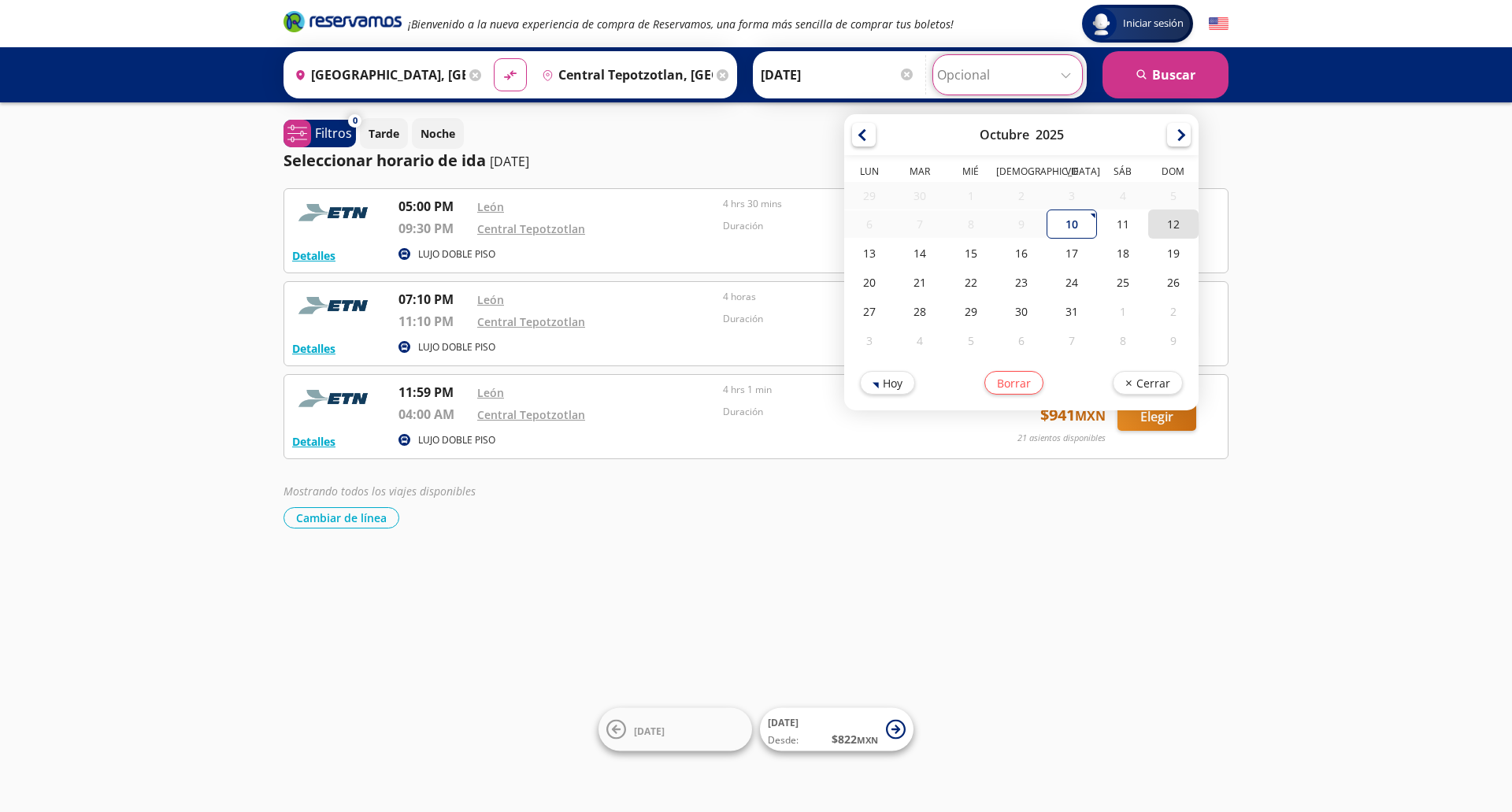
click at [1173, 226] on div "12" at bounding box center [1172, 224] width 50 height 29
type input "[DATE]"
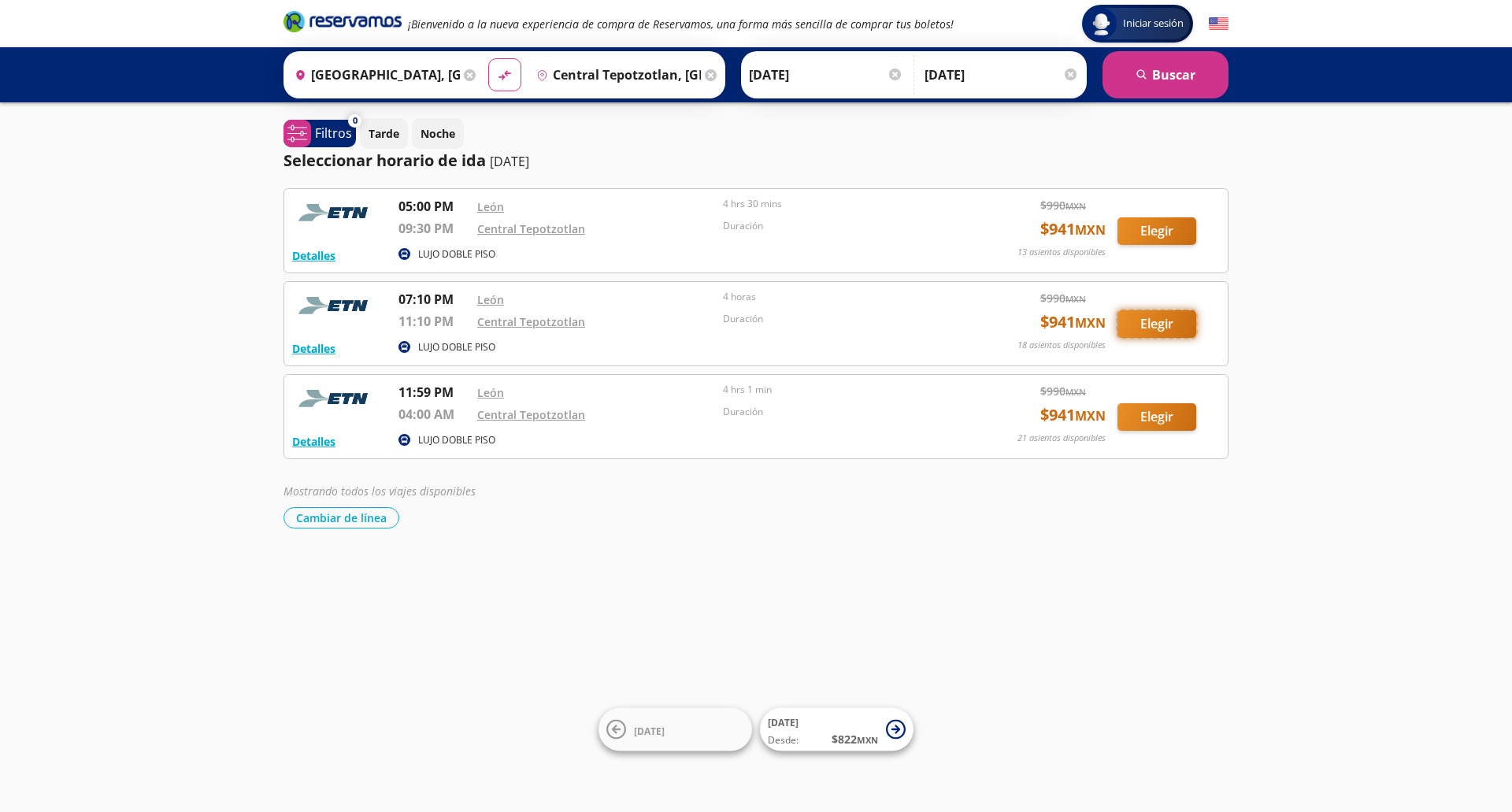
click at [1156, 325] on button "Elegir" at bounding box center [1156, 323] width 78 height 27
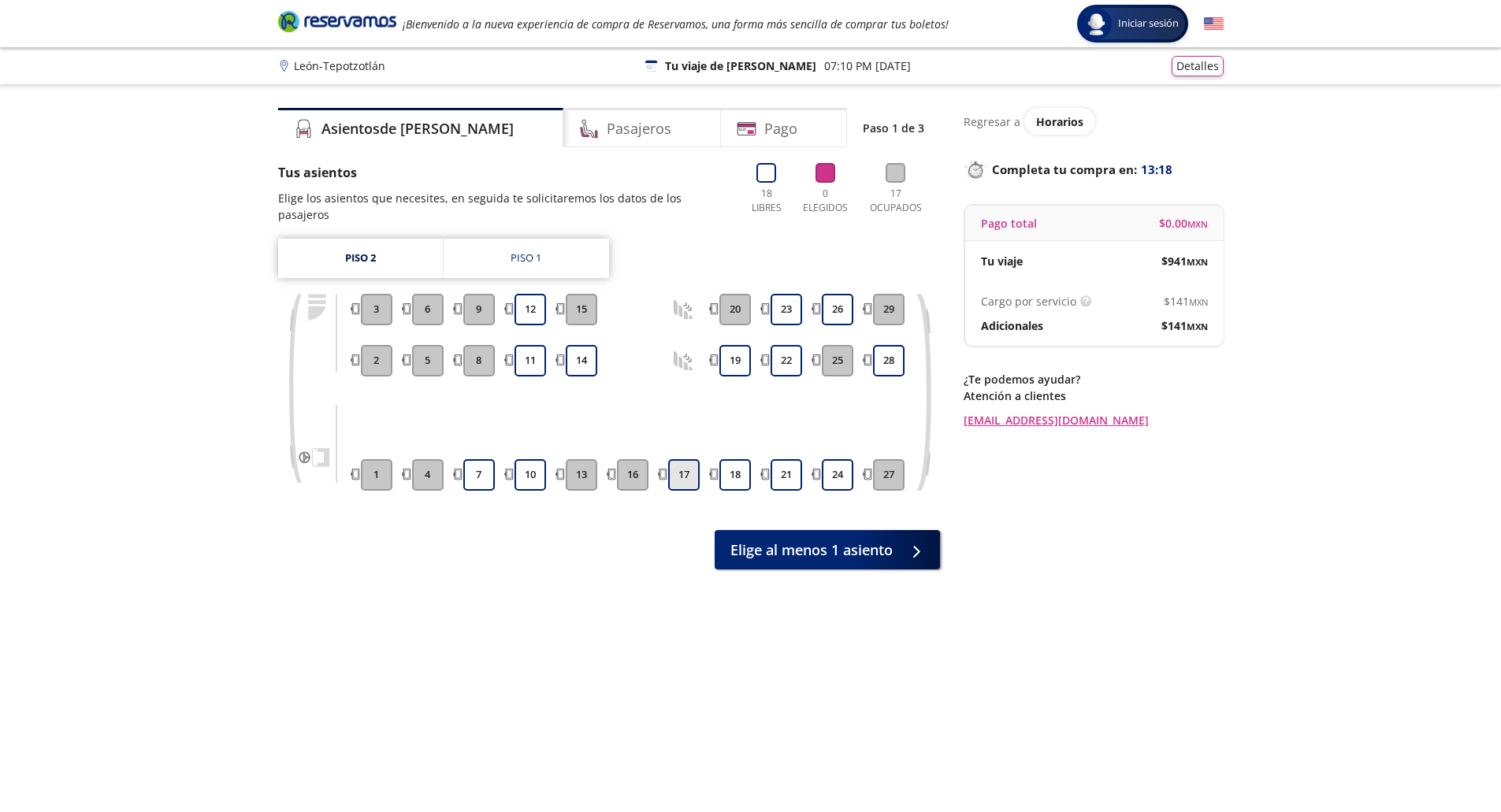
click at [684, 459] on button "17" at bounding box center [684, 474] width 31 height 31
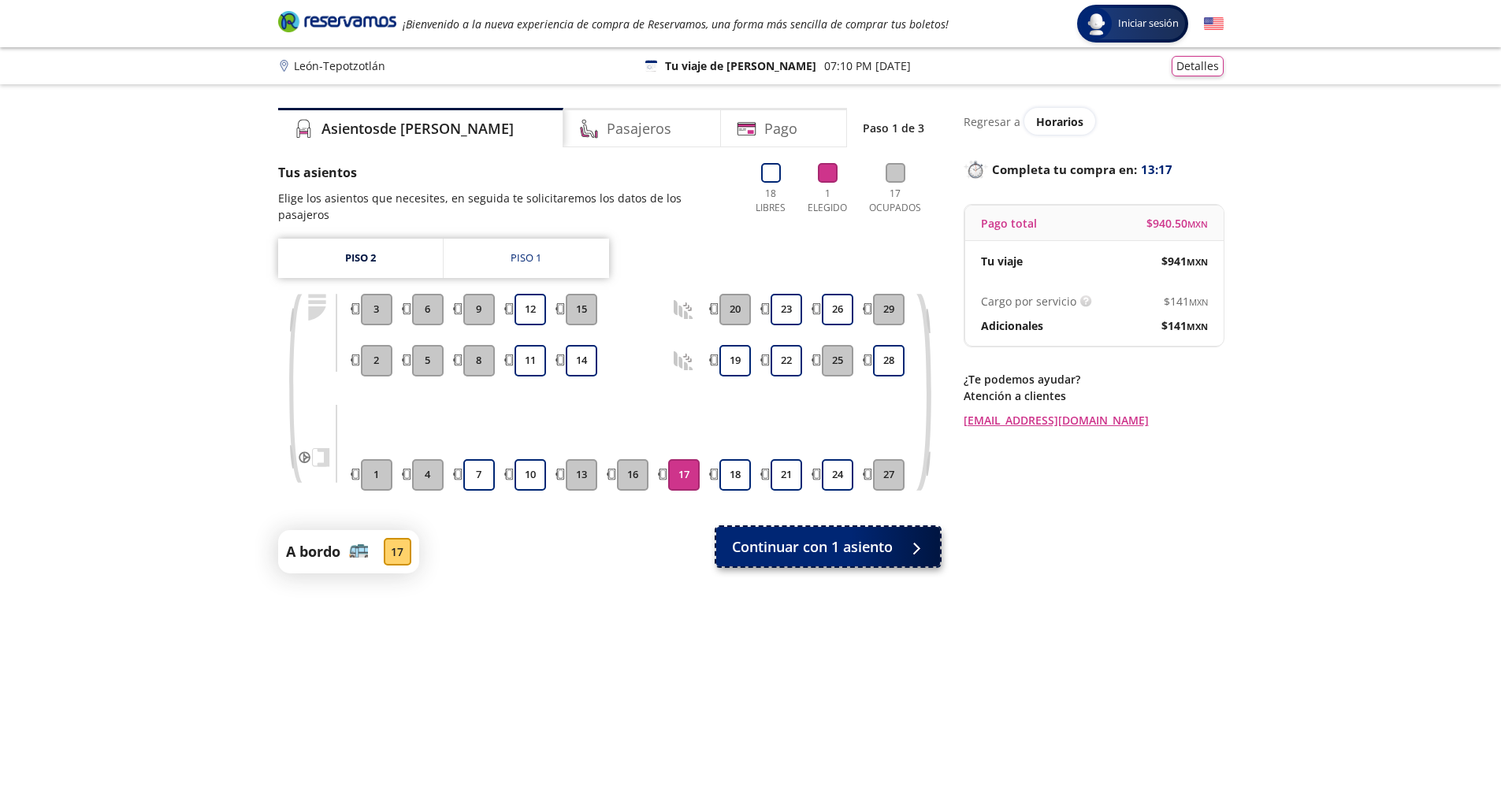
click at [814, 539] on span "Continuar con 1 asiento" at bounding box center [812, 547] width 161 height 21
